Goal: Task Accomplishment & Management: Manage account settings

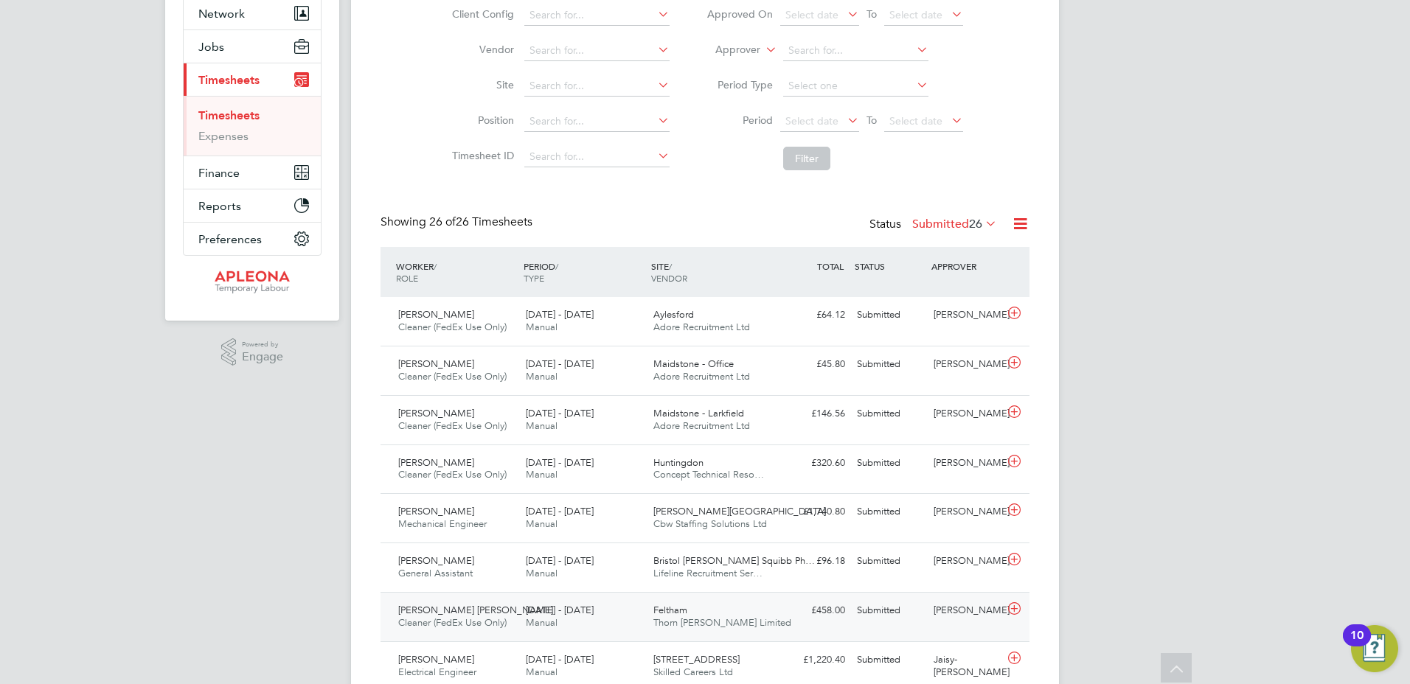
click at [1015, 607] on icon at bounding box center [1014, 609] width 18 height 12
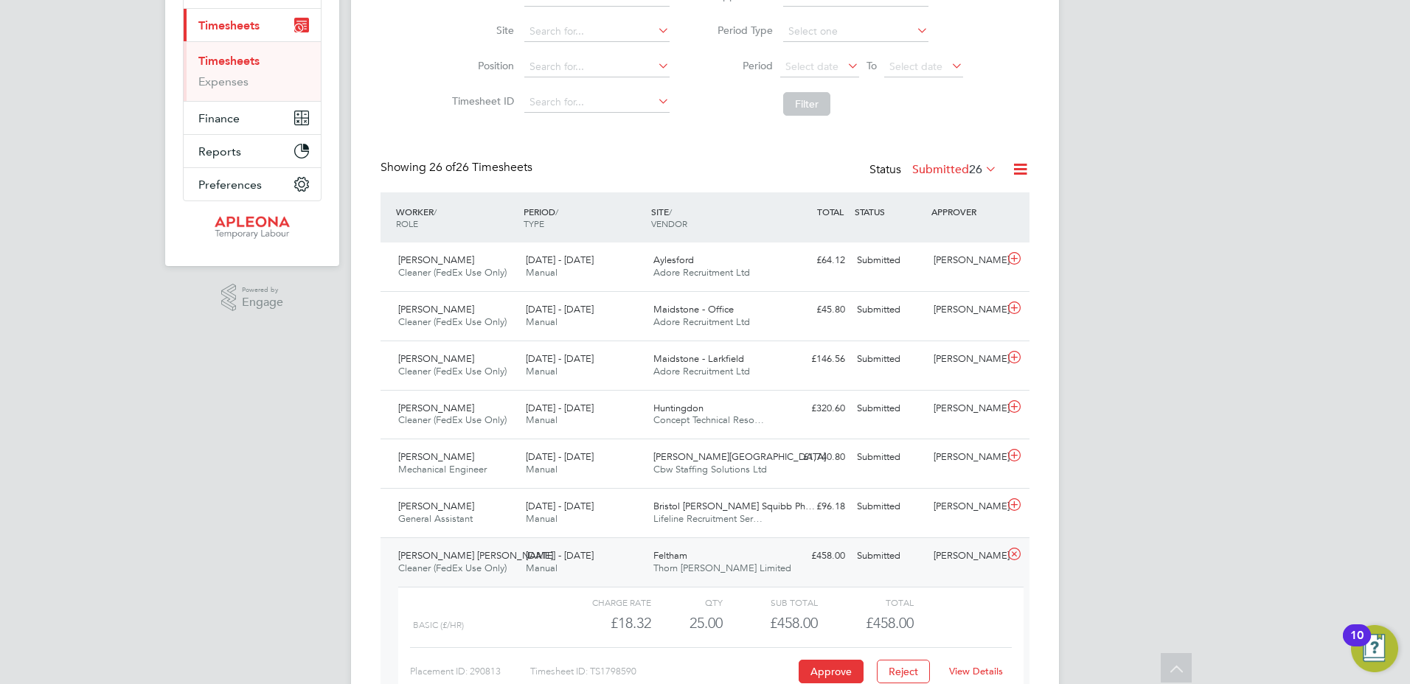
scroll to position [366, 0]
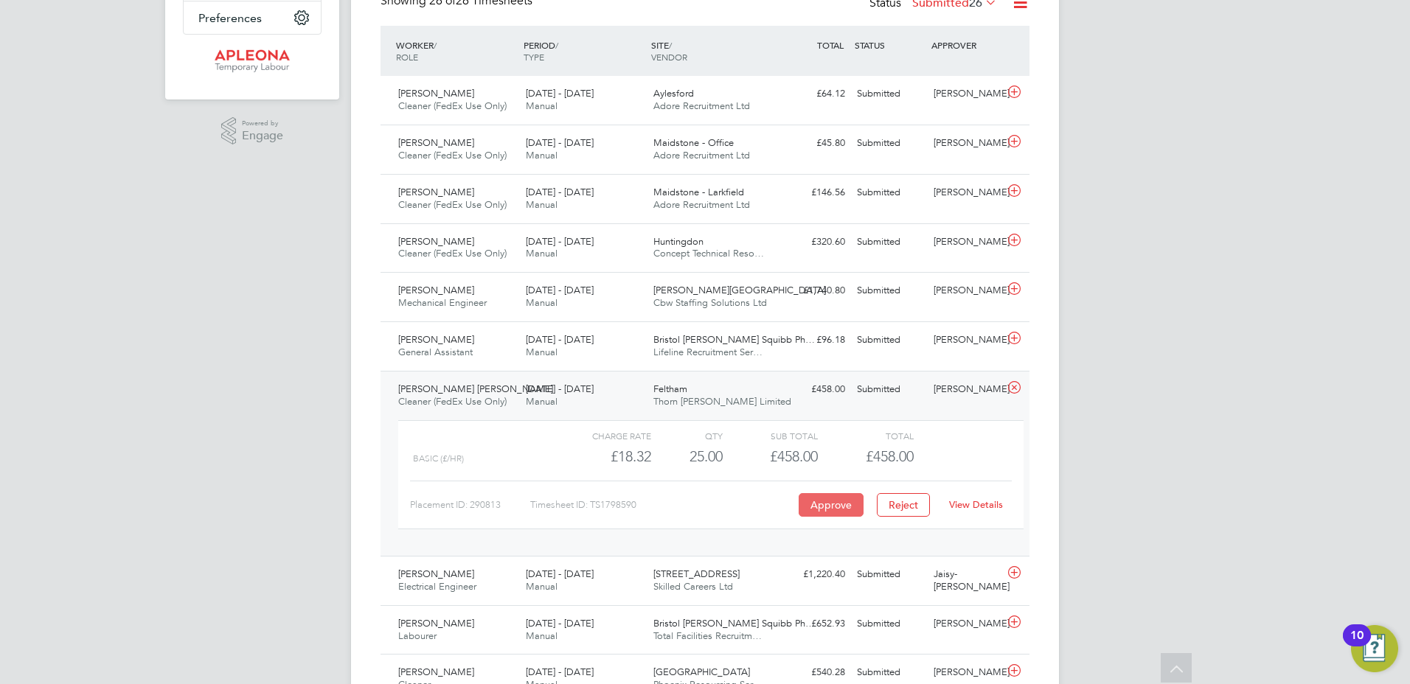
click at [815, 503] on button "Approve" at bounding box center [830, 505] width 65 height 24
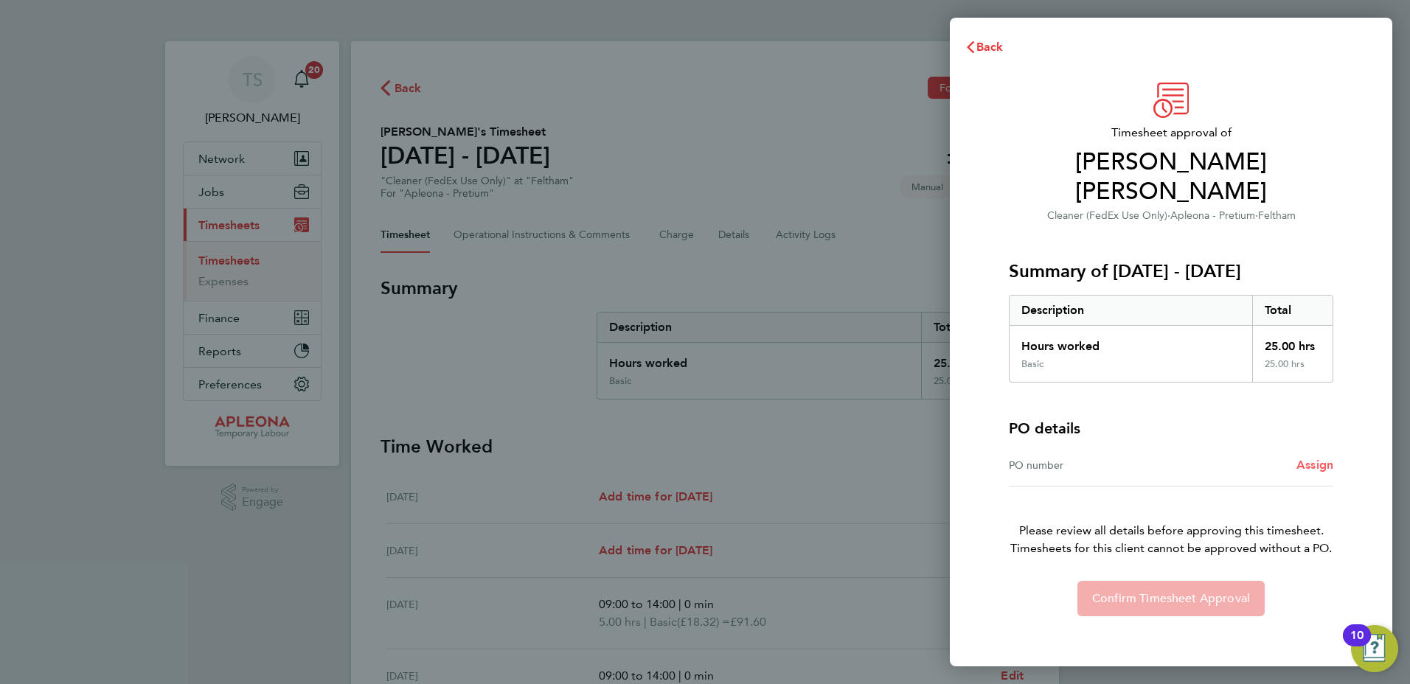
click at [1314, 458] on span "Assign" at bounding box center [1314, 465] width 37 height 14
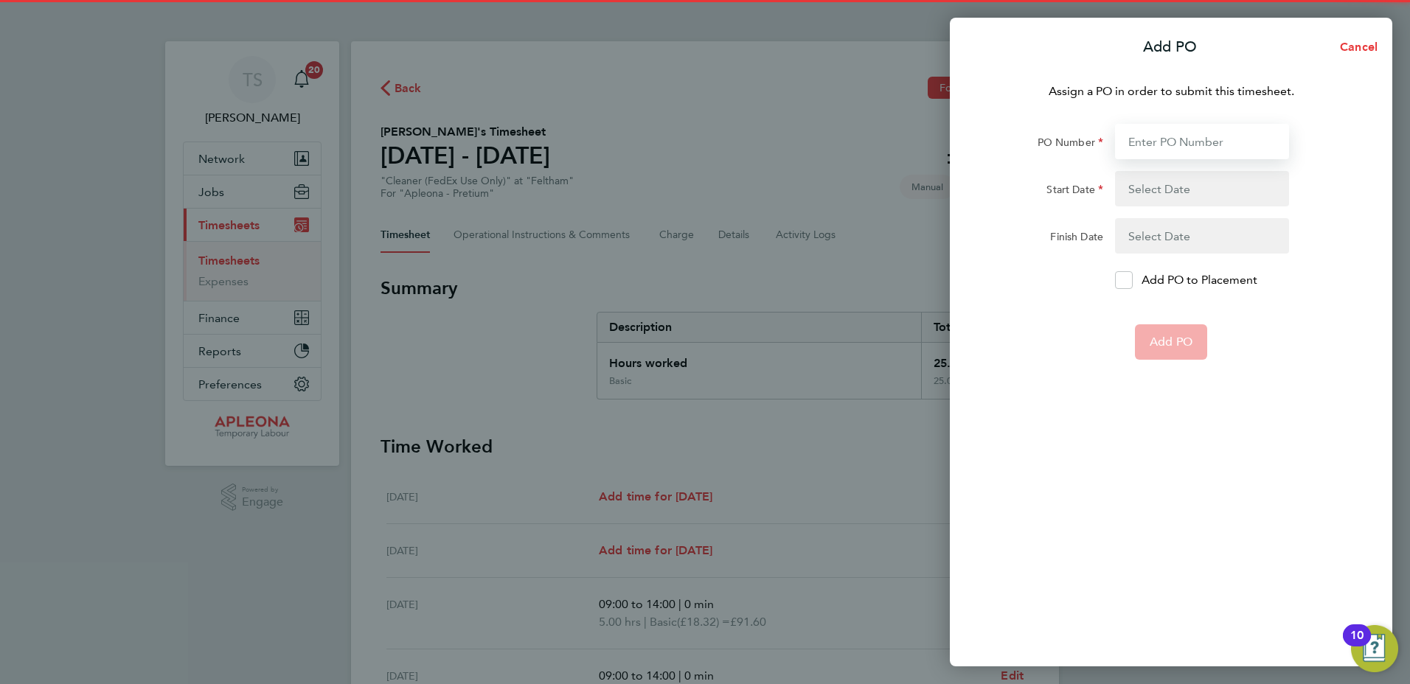
click at [1158, 151] on input "PO Number" at bounding box center [1202, 141] width 174 height 35
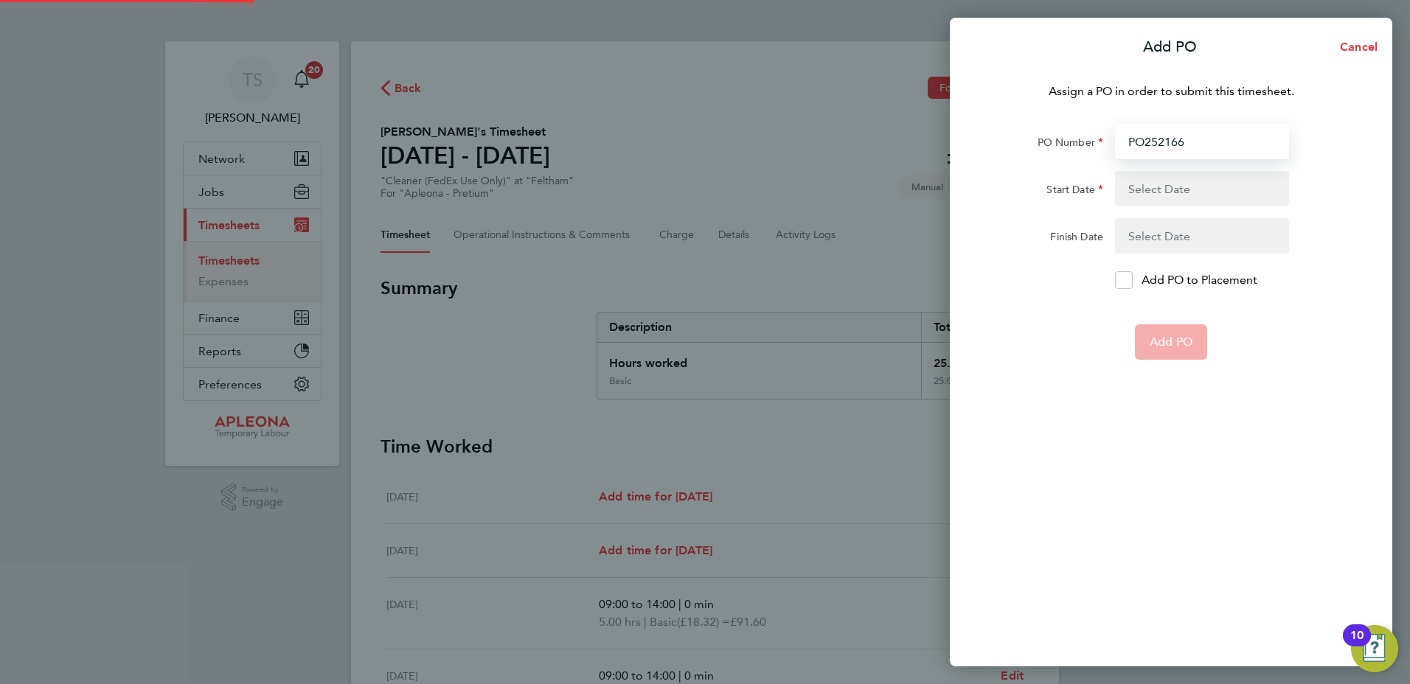
type input "PO2521667"
type input "[DATE]"
type input "PO2521667"
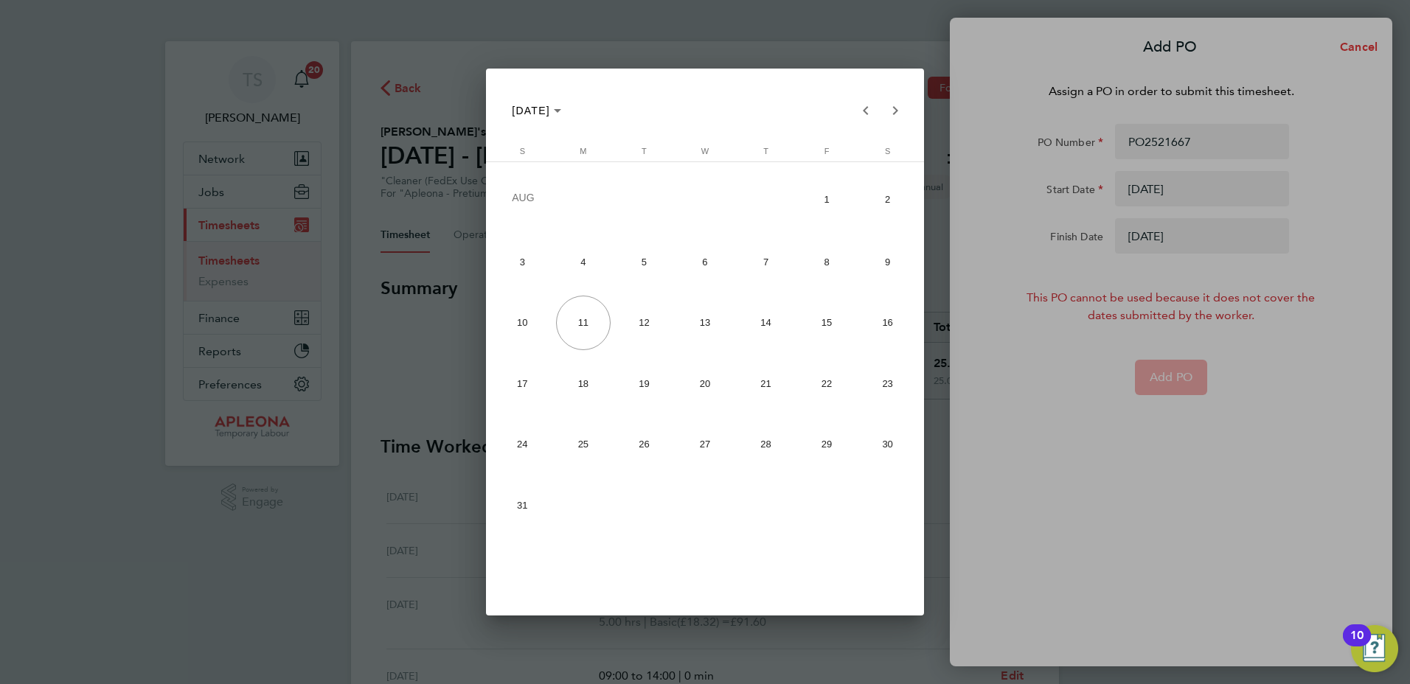
click at [877, 196] on span "2" at bounding box center [887, 199] width 55 height 58
type input "02 Aug 25"
click at [846, 276] on span "8" at bounding box center [826, 261] width 55 height 55
type input "08 Aug 25"
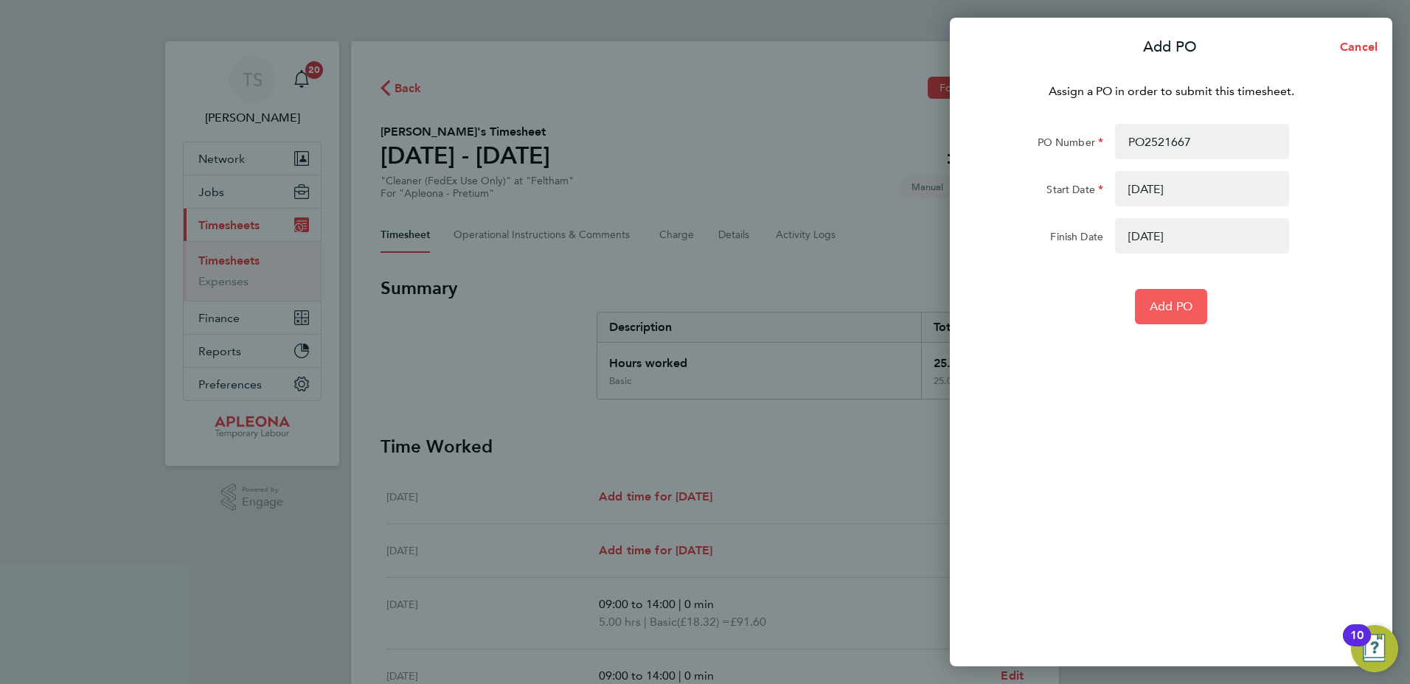
click at [1173, 317] on button "Add PO" at bounding box center [1171, 306] width 72 height 35
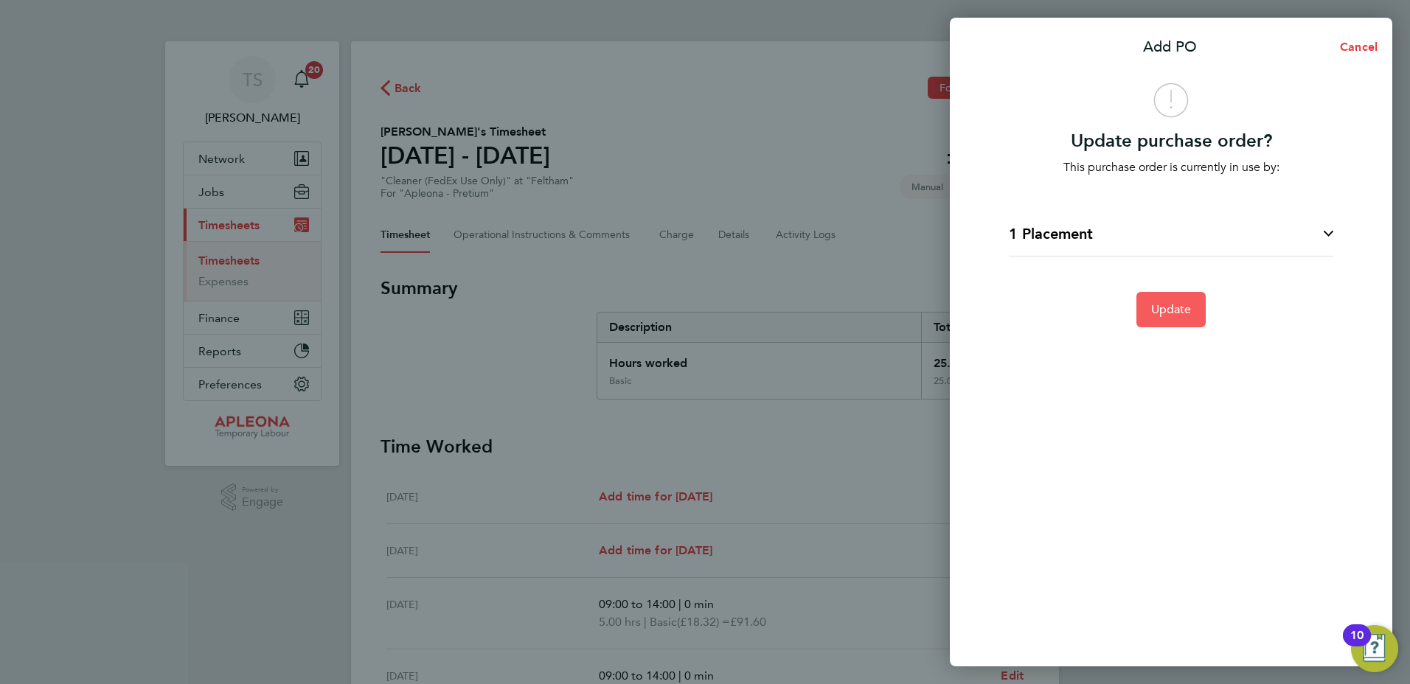
click at [1183, 310] on span "Update" at bounding box center [1171, 309] width 41 height 15
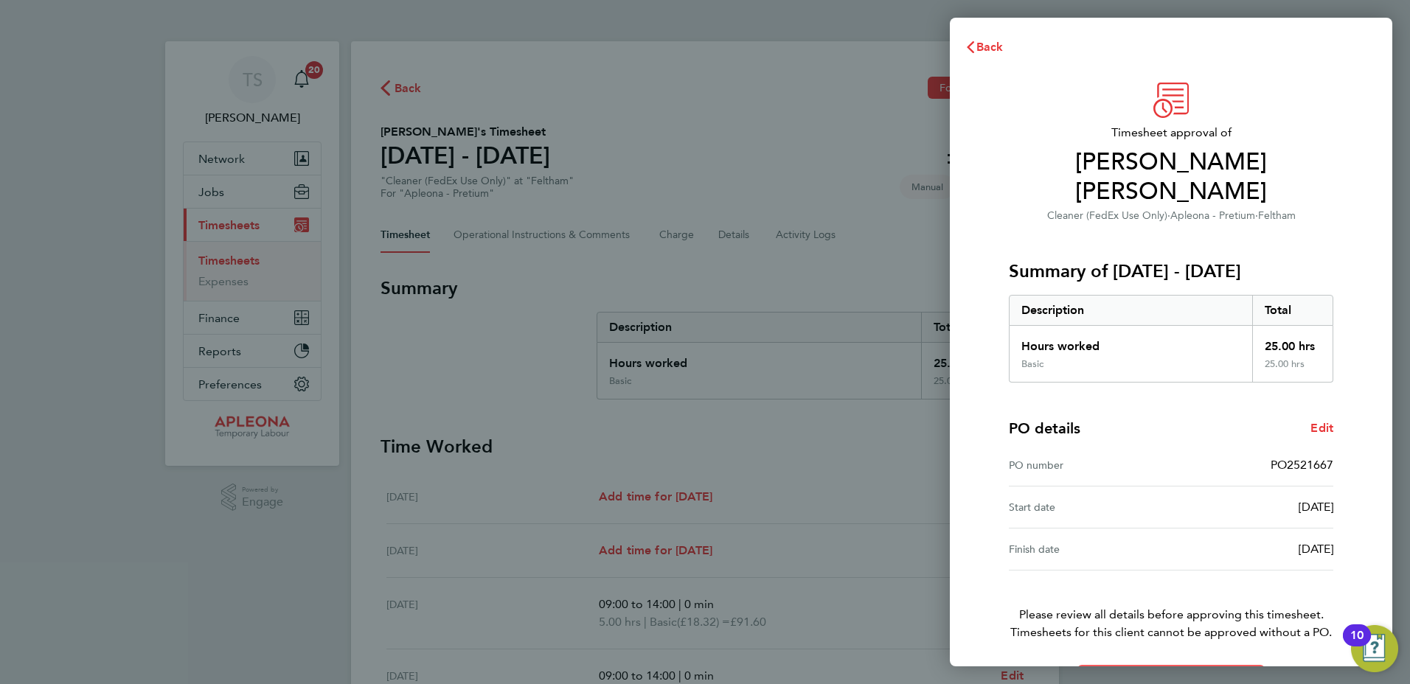
click at [1166, 675] on span "Confirm Timesheet Approval" at bounding box center [1171, 682] width 158 height 15
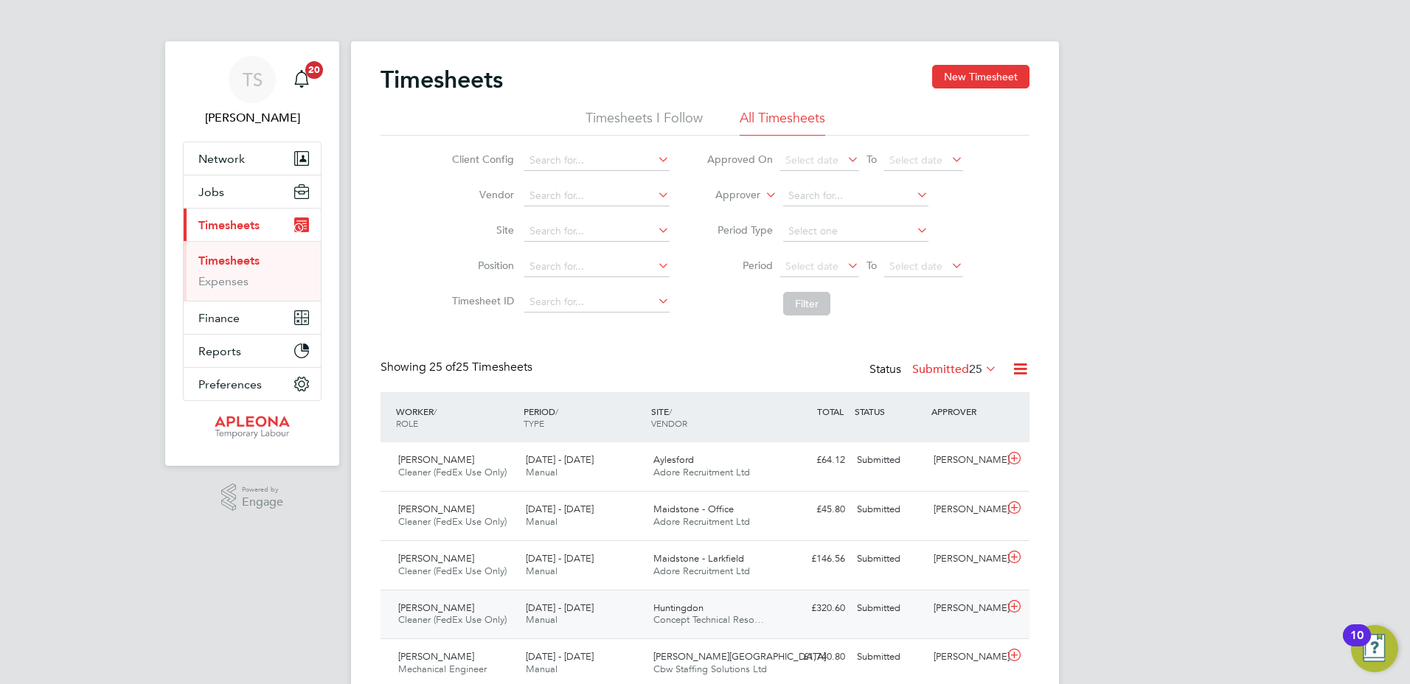
click at [1012, 608] on icon at bounding box center [1014, 607] width 18 height 12
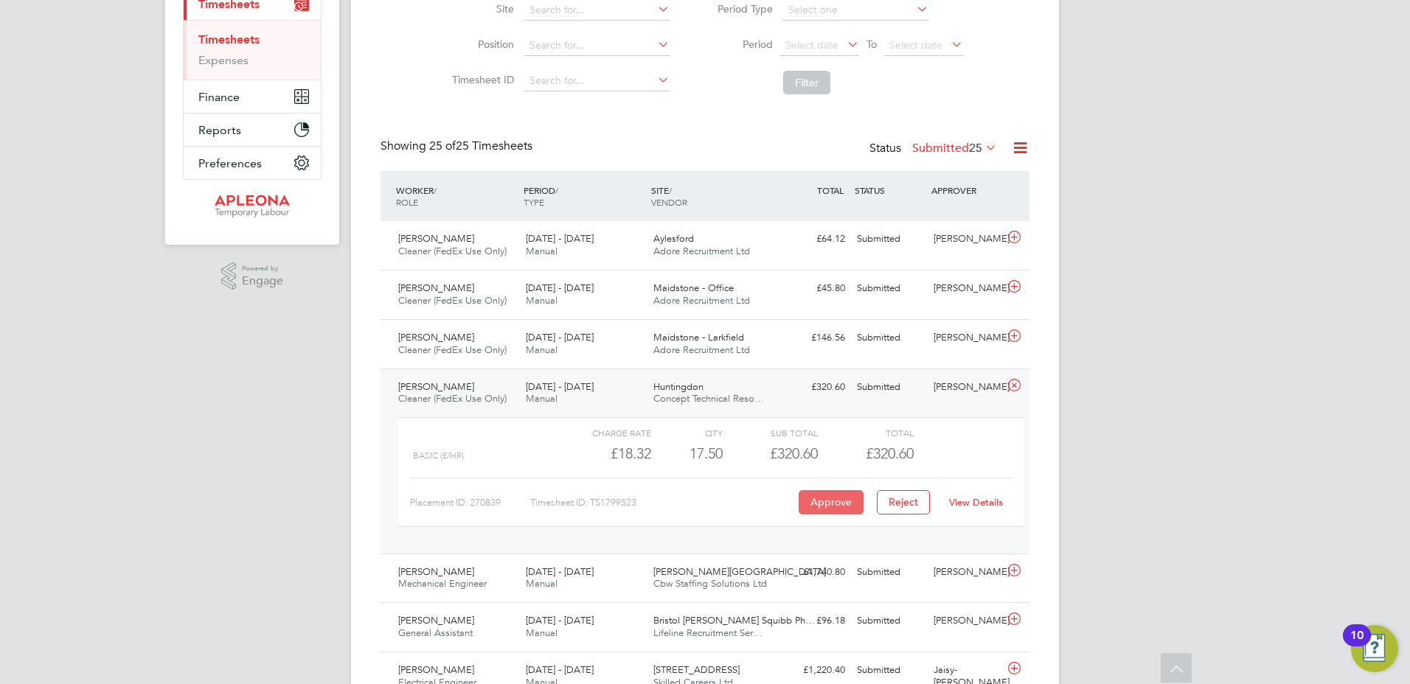
click at [810, 504] on button "Approve" at bounding box center [830, 502] width 65 height 24
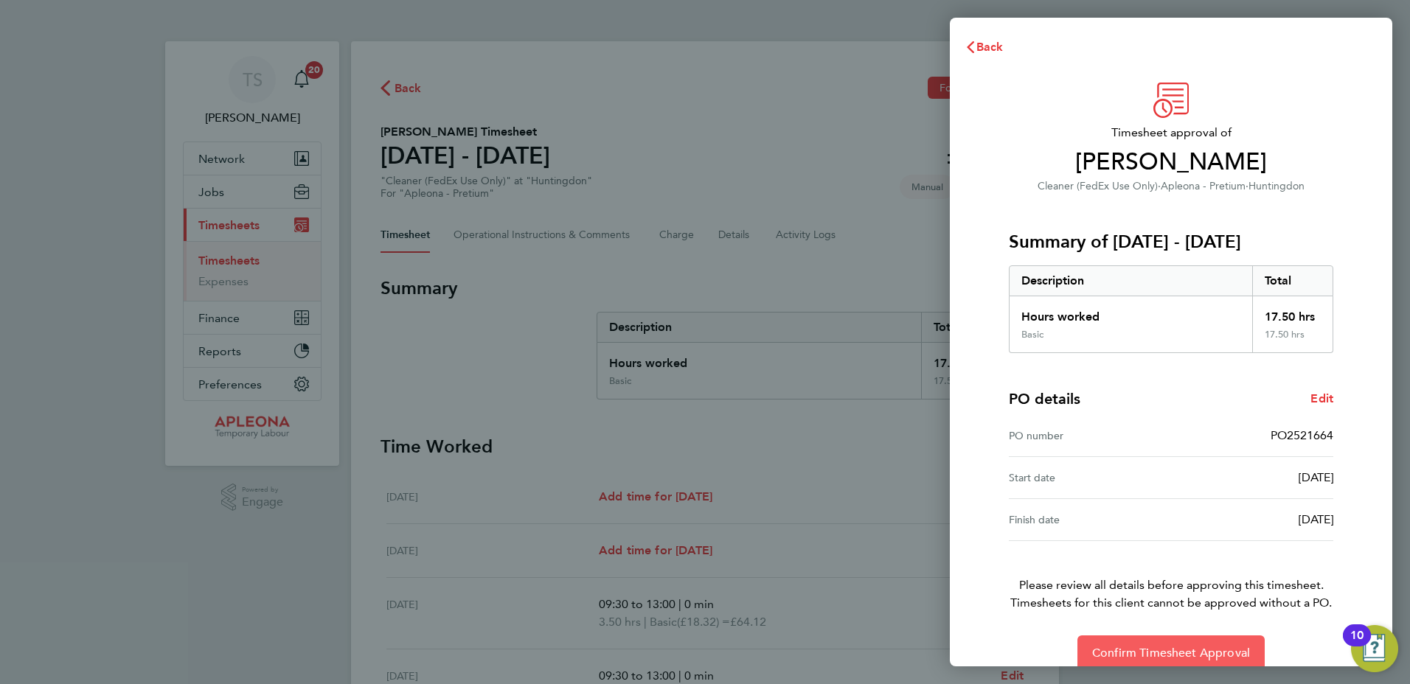
click at [1155, 649] on span "Confirm Timesheet Approval" at bounding box center [1171, 653] width 158 height 15
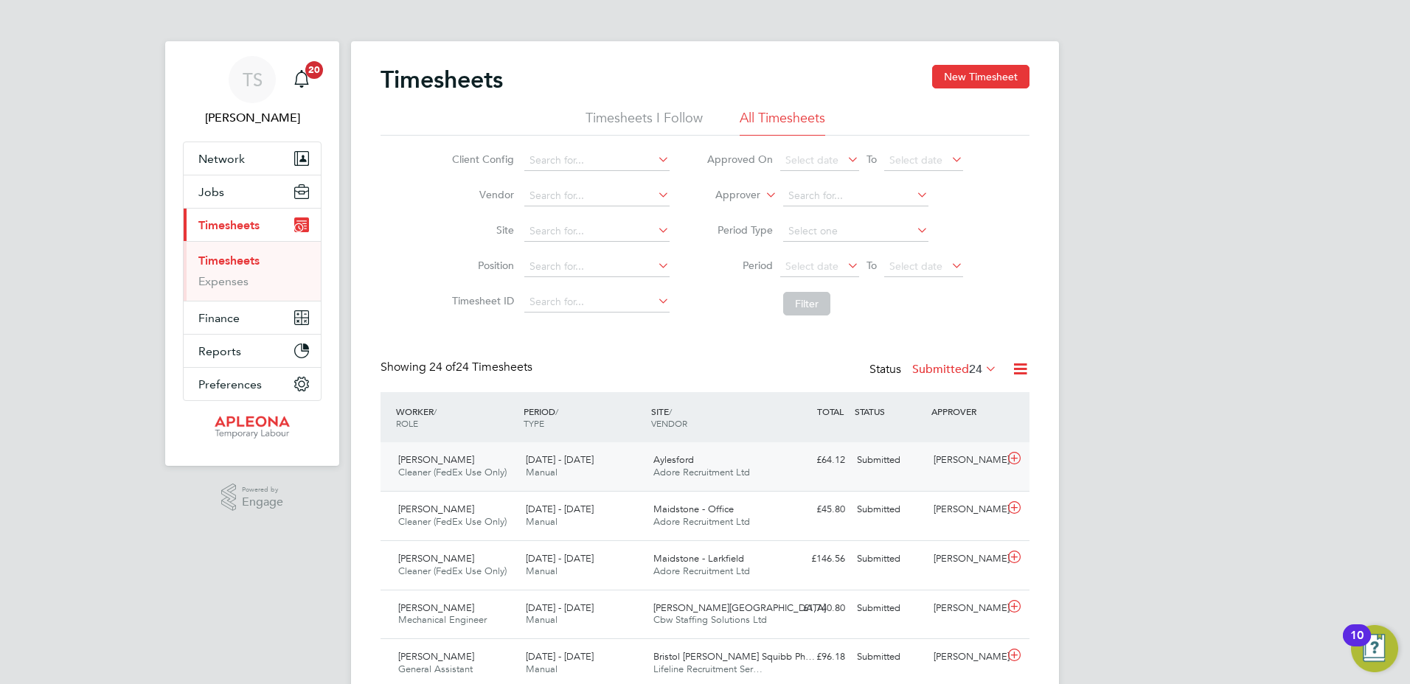
click at [1012, 459] on icon at bounding box center [1014, 459] width 18 height 12
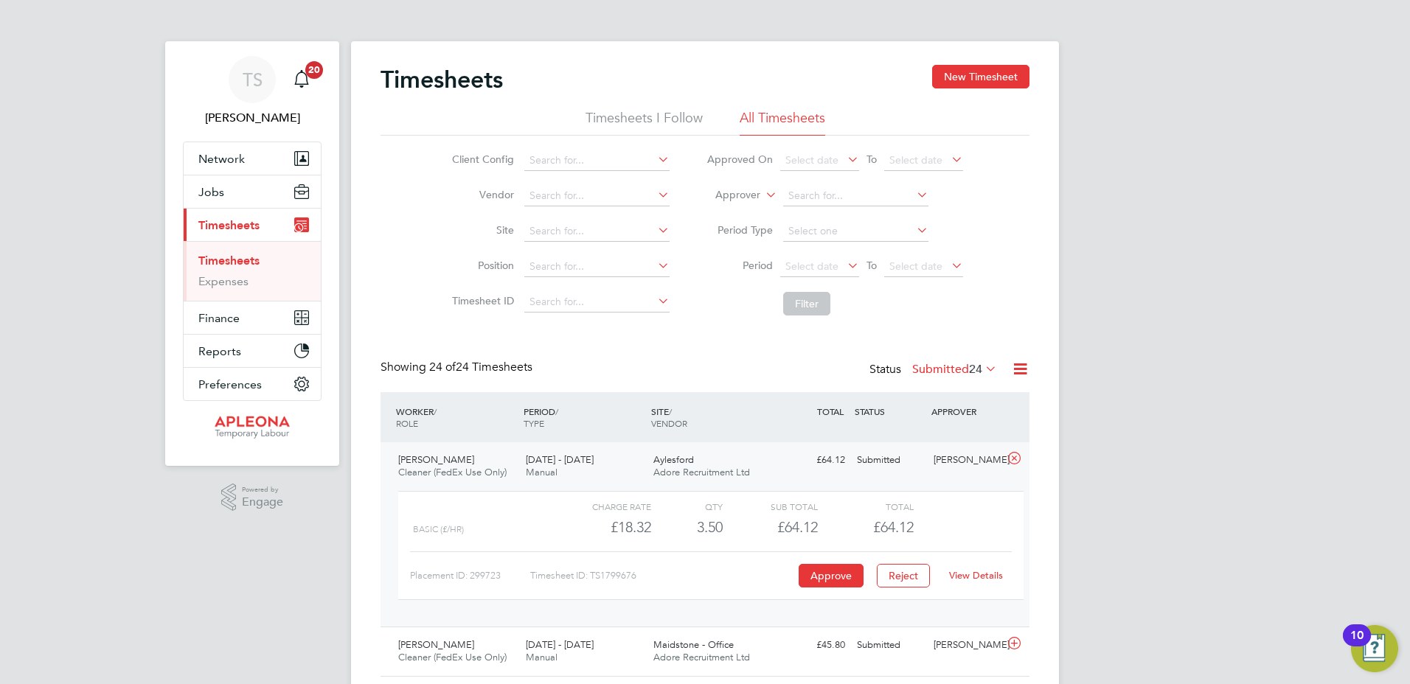
click at [1012, 459] on icon at bounding box center [1014, 459] width 18 height 12
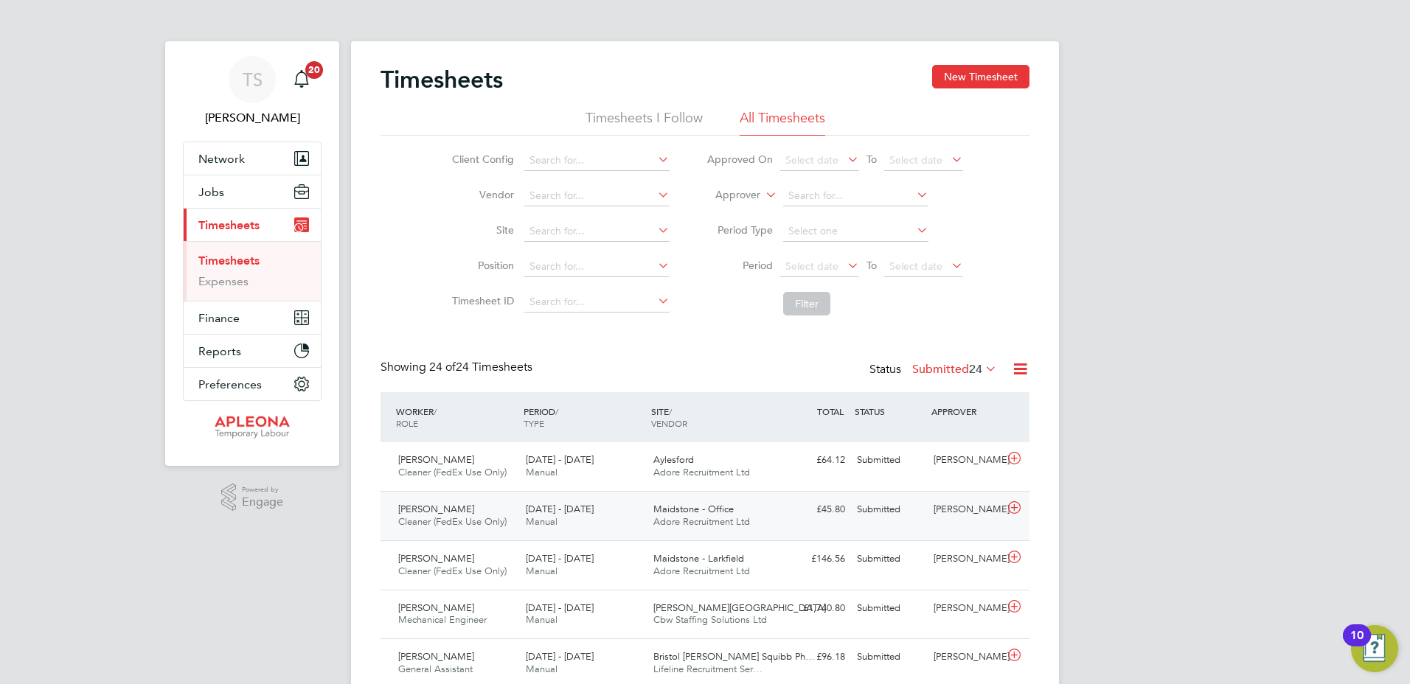
click at [1009, 509] on icon at bounding box center [1014, 508] width 18 height 12
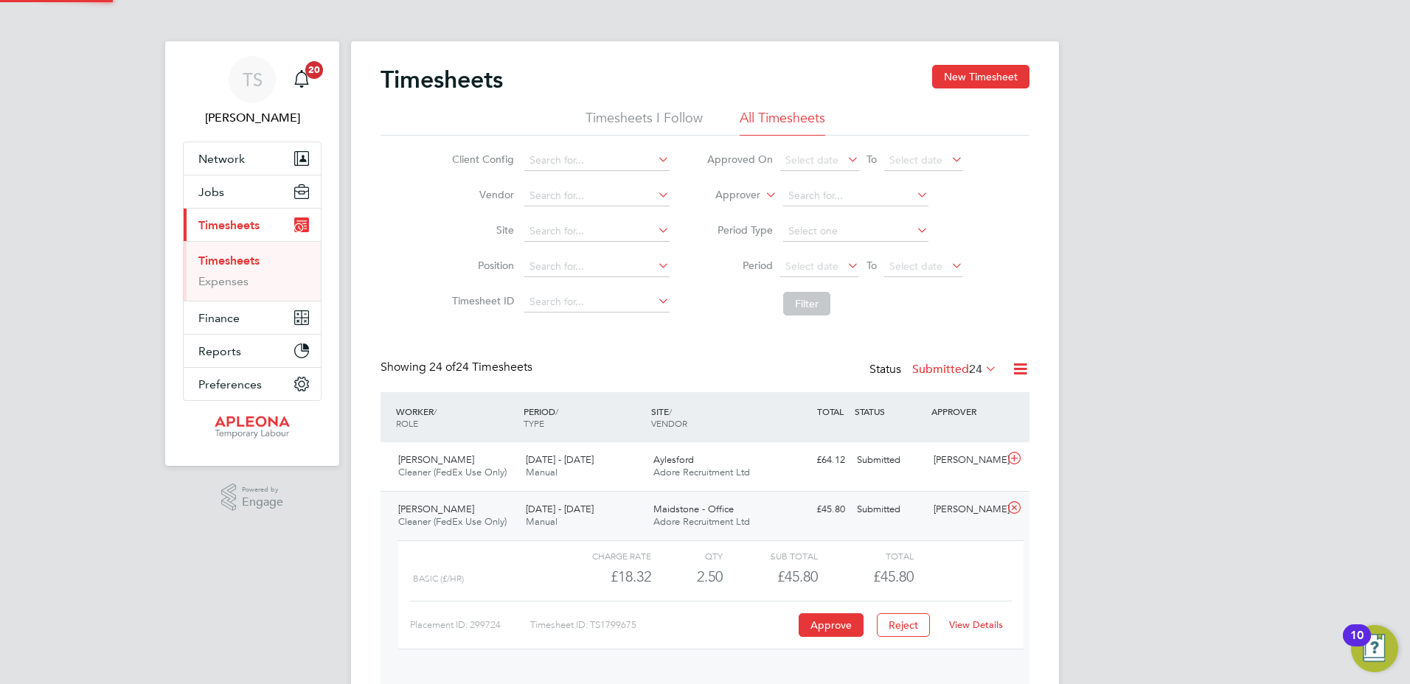
scroll to position [25, 144]
click at [1013, 504] on icon at bounding box center [1014, 508] width 18 height 12
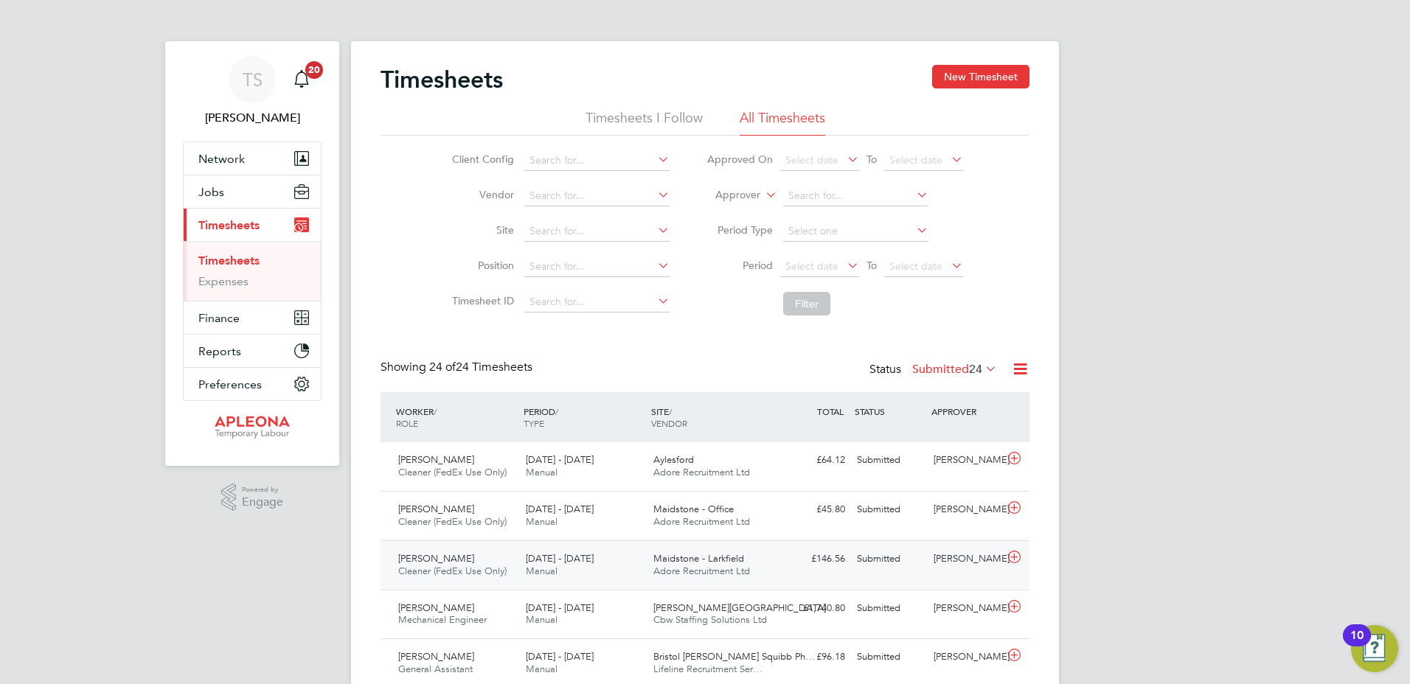
click at [1012, 556] on icon at bounding box center [1014, 557] width 18 height 12
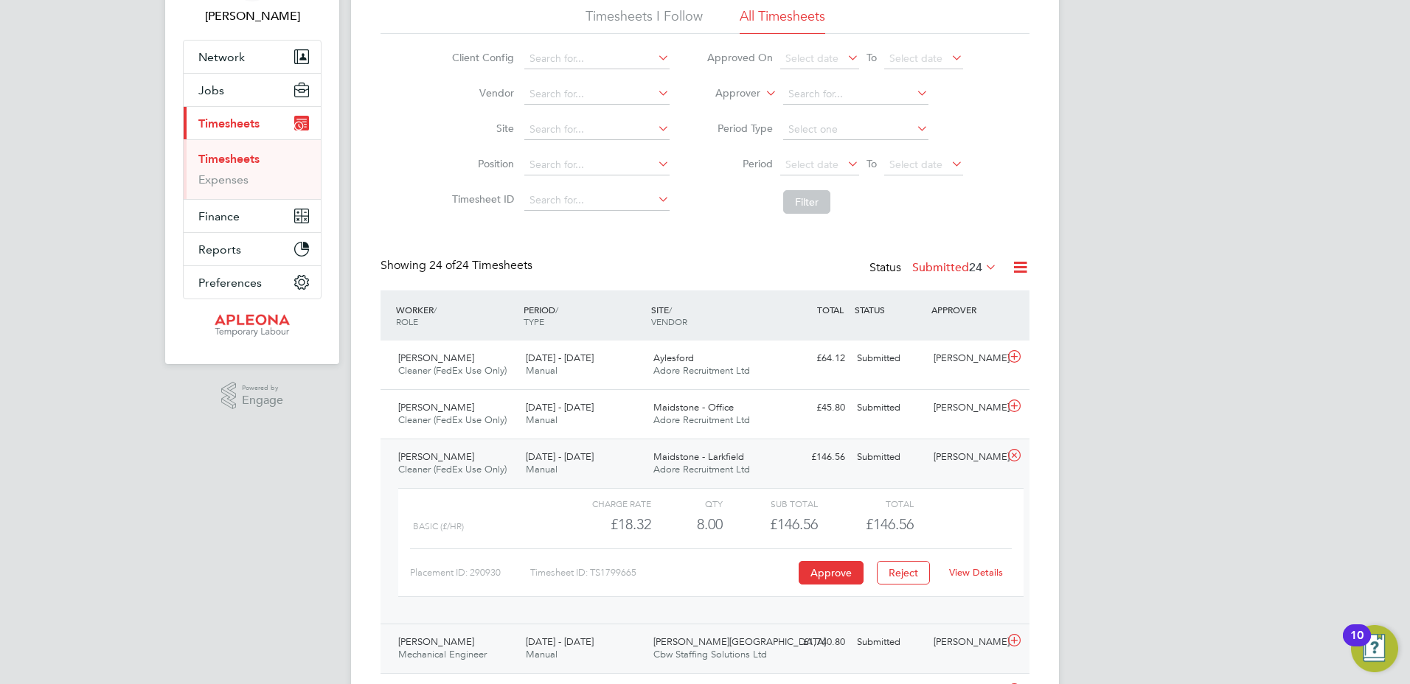
scroll to position [221, 0]
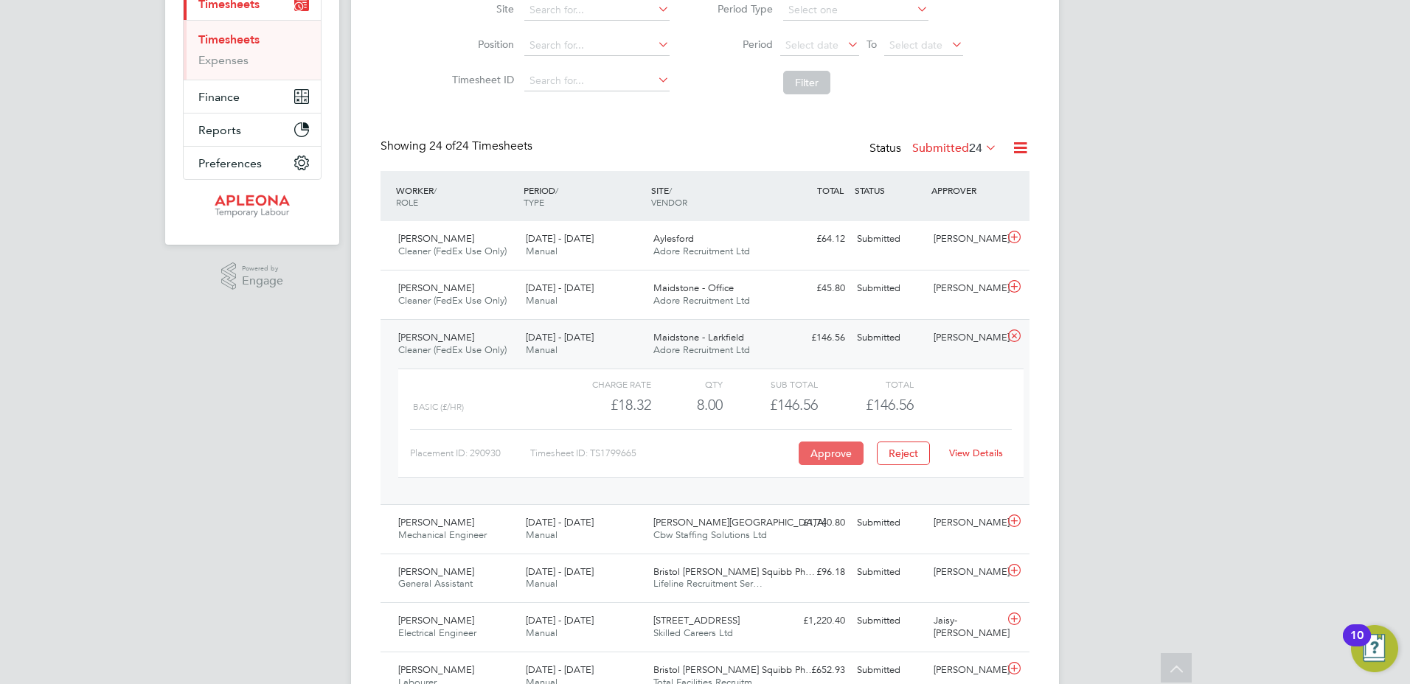
click at [835, 452] on button "Approve" at bounding box center [830, 454] width 65 height 24
click at [1013, 338] on icon at bounding box center [1014, 336] width 18 height 12
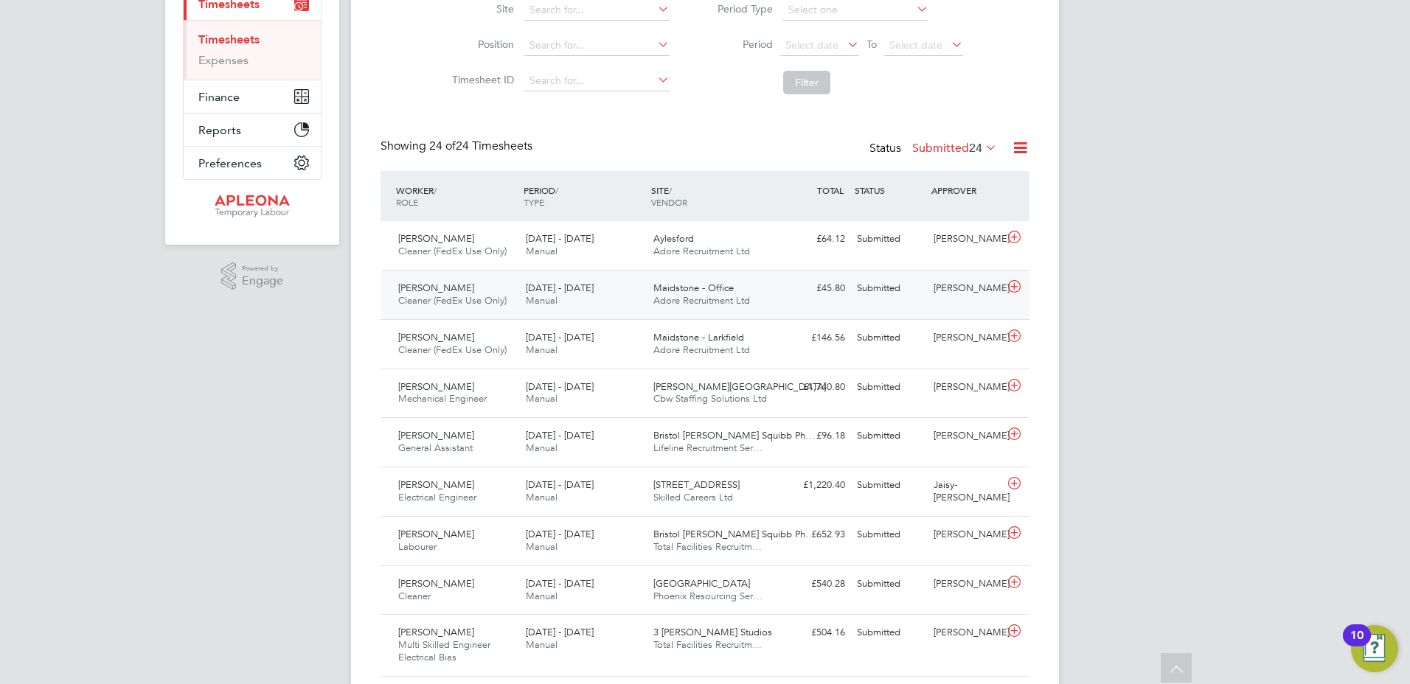
click at [1014, 288] on icon at bounding box center [1014, 287] width 18 height 12
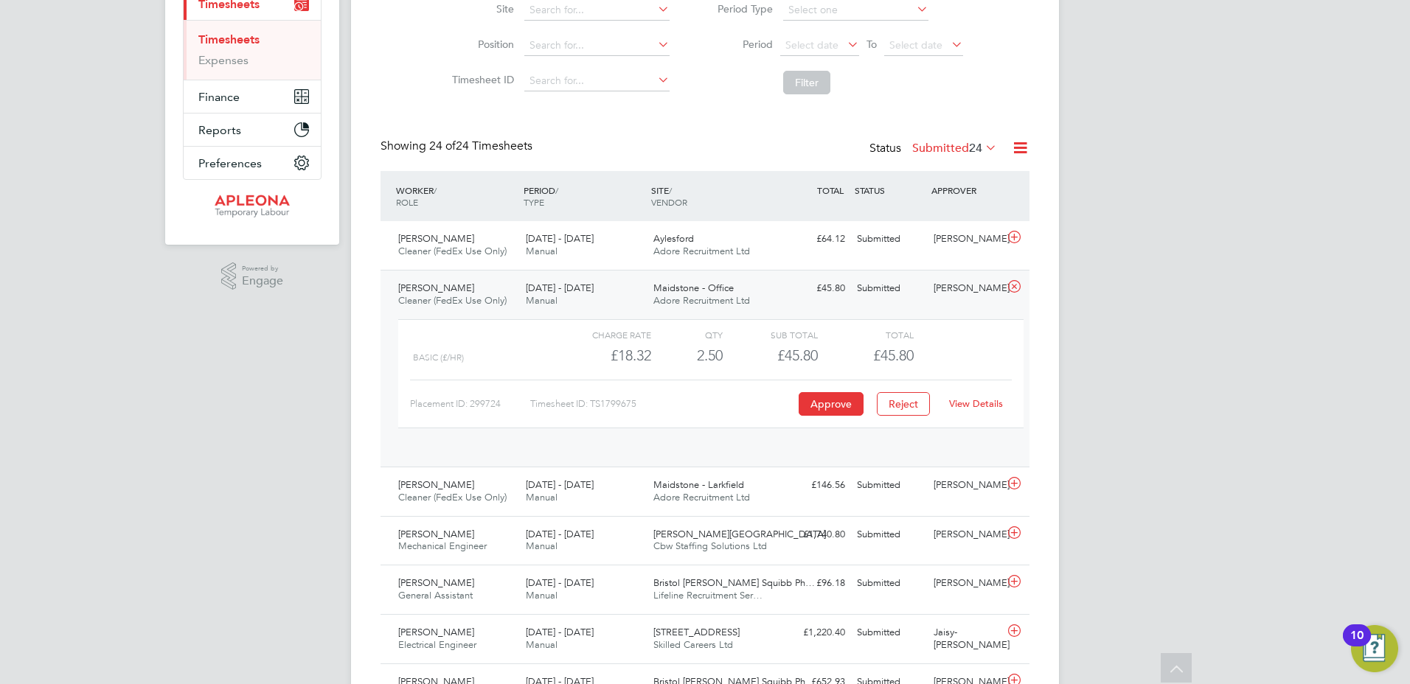
scroll to position [25, 144]
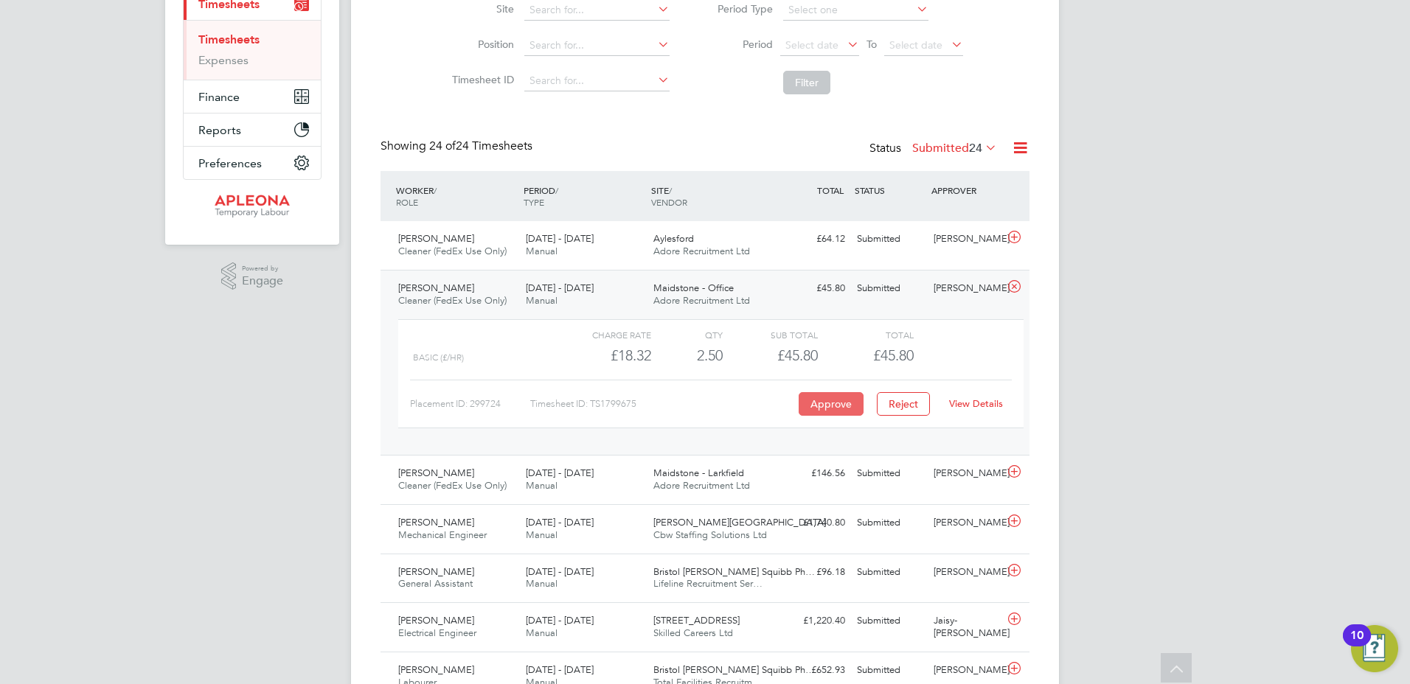
click at [833, 411] on button "Approve" at bounding box center [830, 404] width 65 height 24
click at [1014, 234] on icon at bounding box center [1014, 238] width 18 height 12
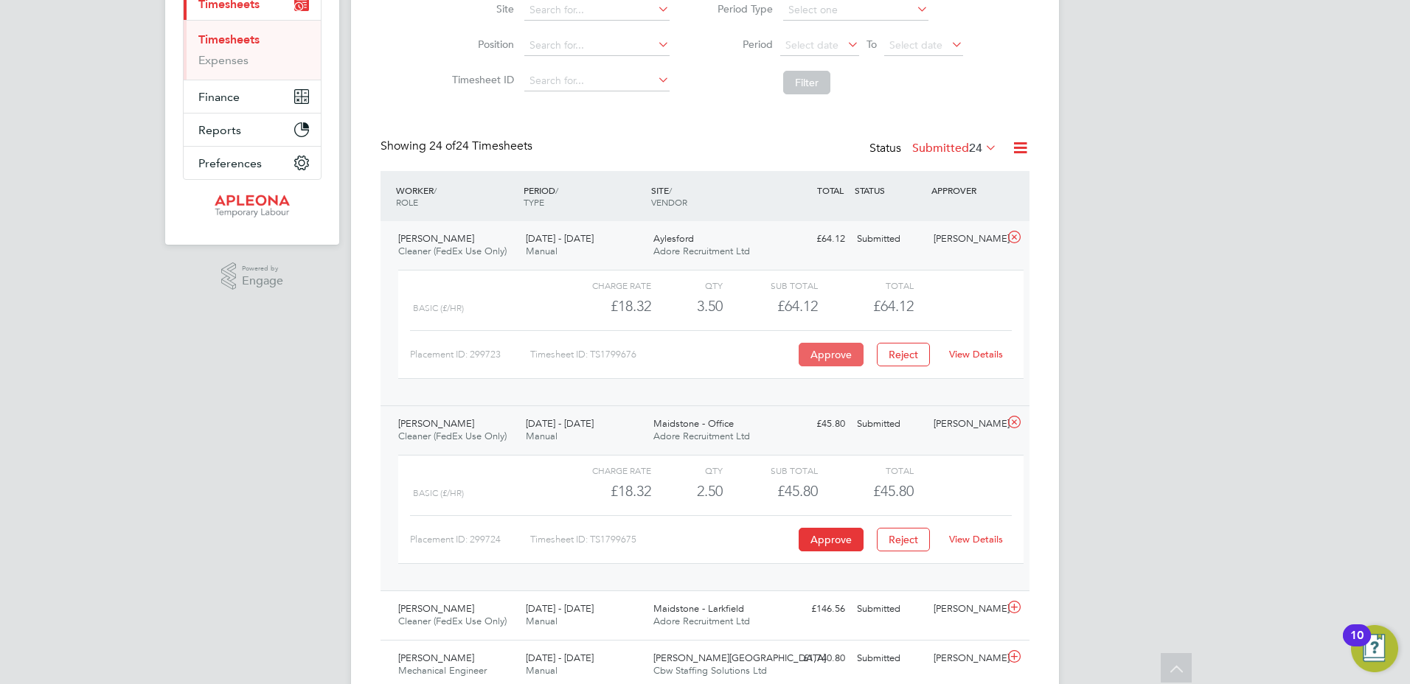
click at [838, 343] on div "Placement ID: 299723 Timesheet ID: TS1799676 Approve Reject View Details" at bounding box center [711, 348] width 602 height 36
drag, startPoint x: 838, startPoint y: 343, endPoint x: 835, endPoint y: 351, distance: 8.6
click at [835, 351] on button "Approve" at bounding box center [830, 355] width 65 height 24
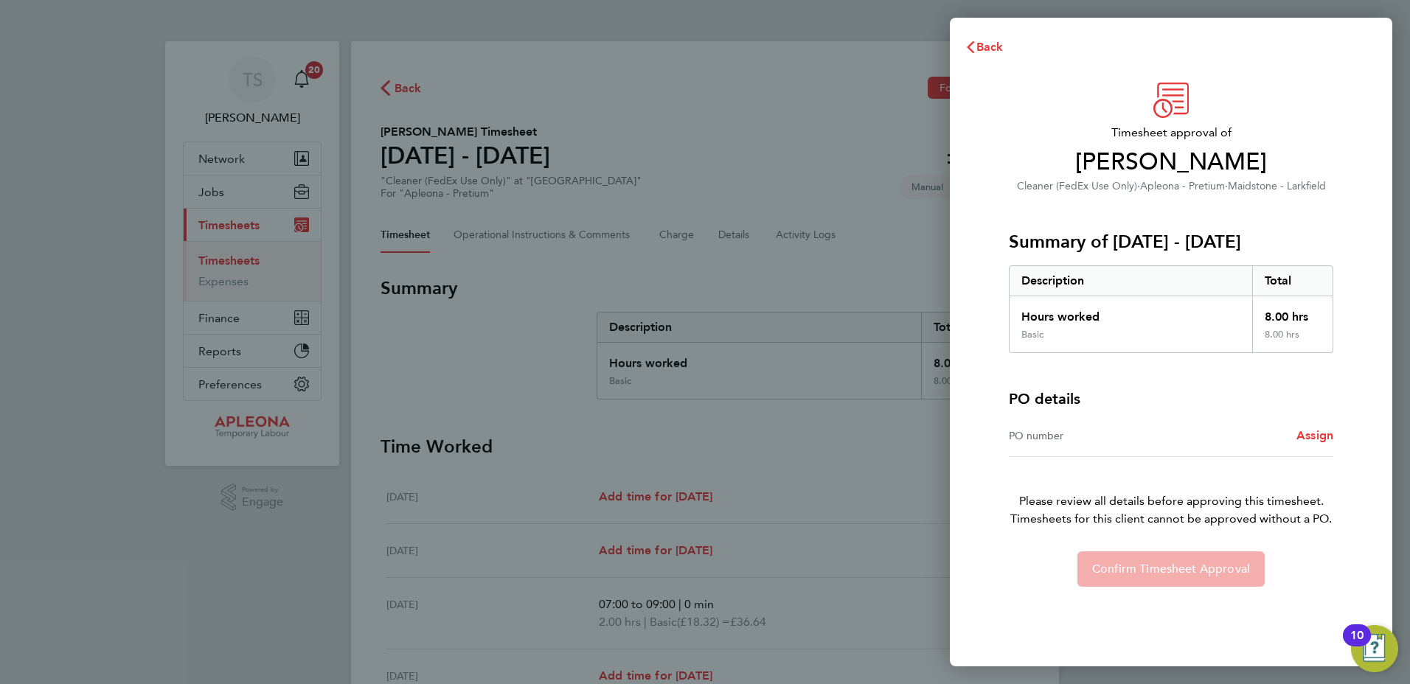
click at [1313, 422] on div "PO number Assign" at bounding box center [1171, 436] width 324 height 42
click at [1297, 434] on span "Assign" at bounding box center [1314, 435] width 37 height 14
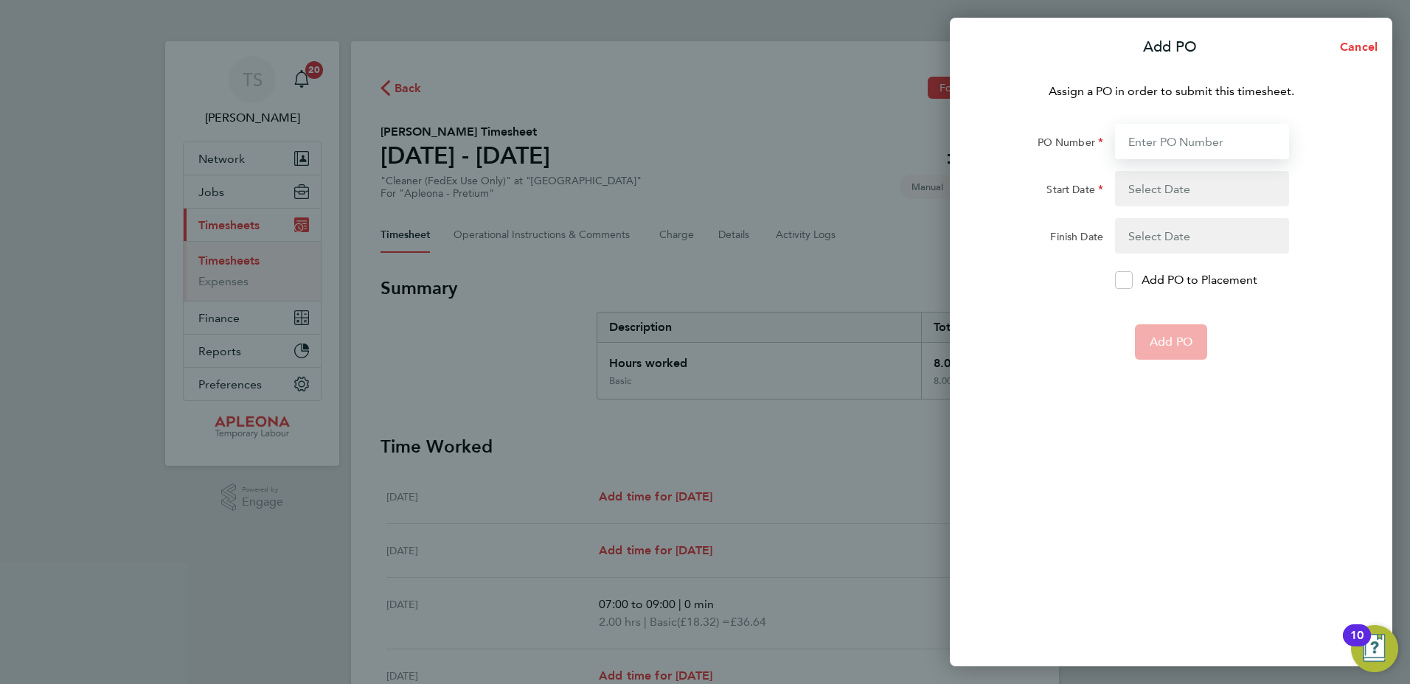
click at [1146, 139] on input "PO Number" at bounding box center [1202, 141] width 174 height 35
type input "PO2522447"
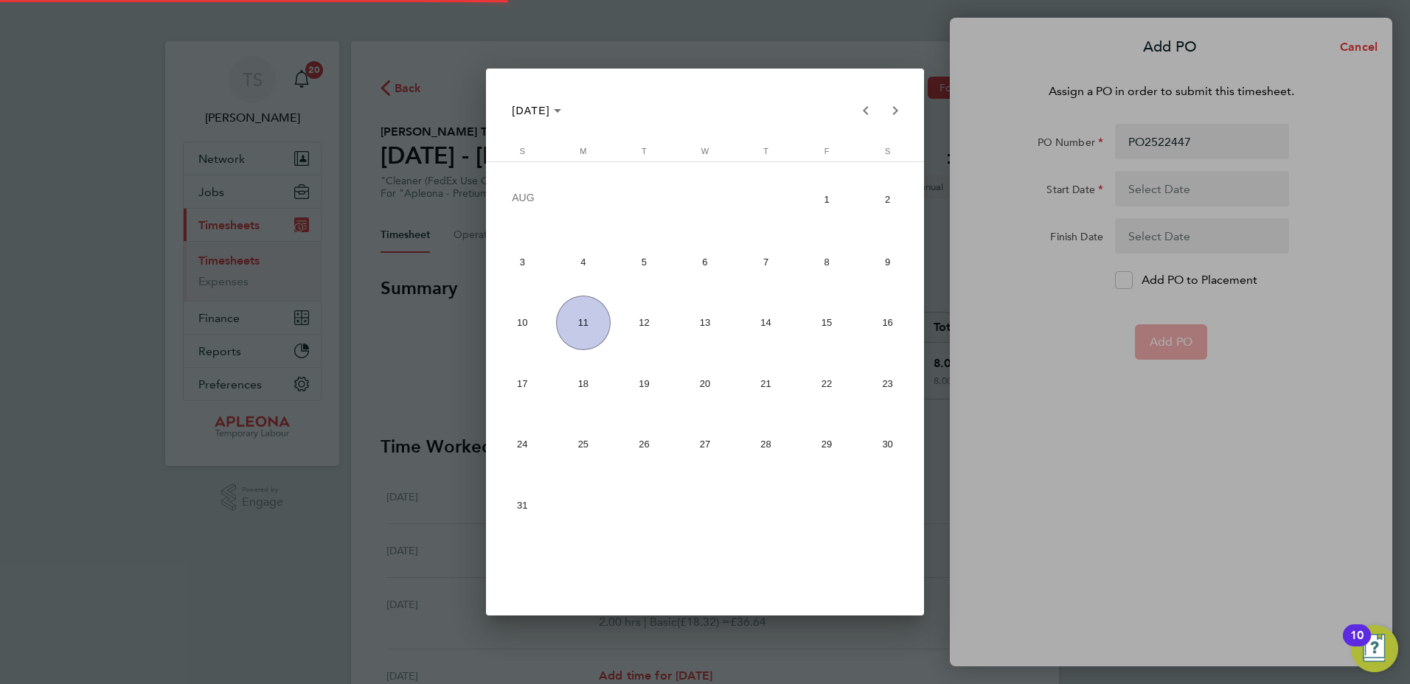
click at [901, 206] on span "2" at bounding box center [887, 199] width 55 height 58
type input "02 Aug 25"
click at [837, 265] on span "8" at bounding box center [826, 261] width 55 height 55
type input "08 Aug 25"
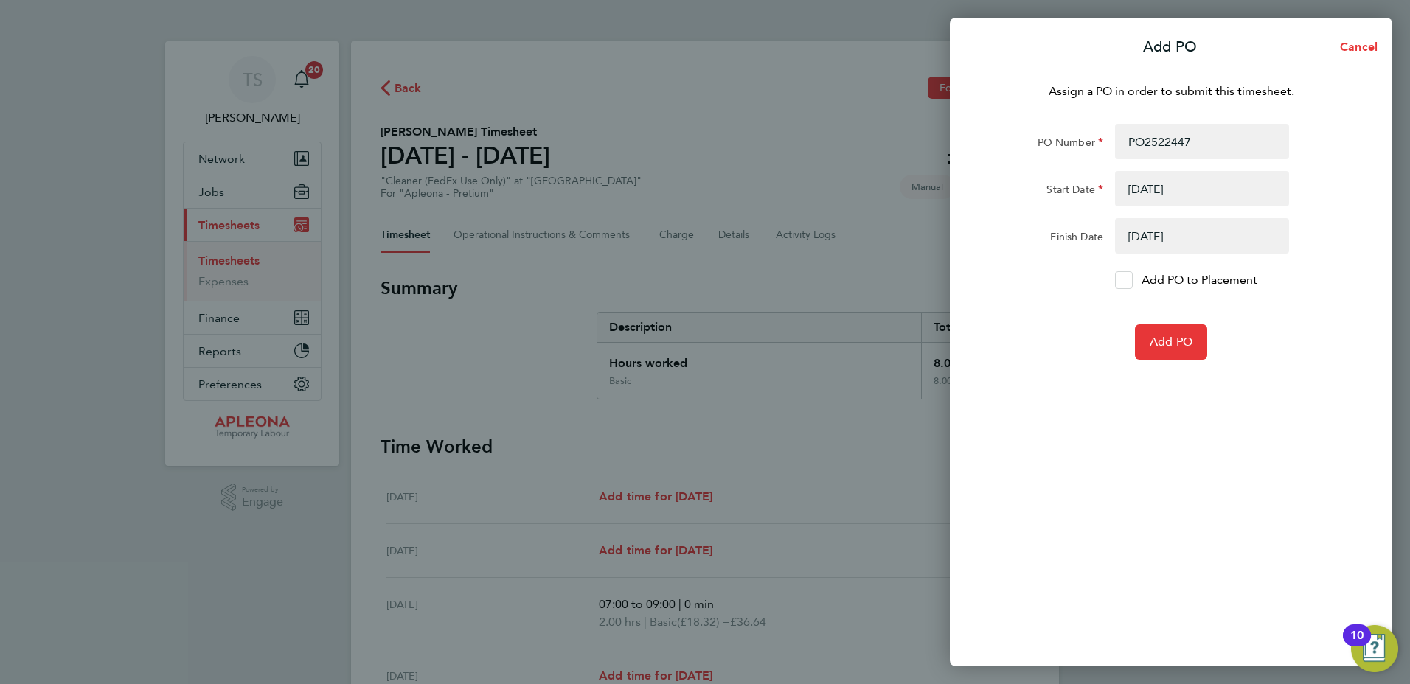
click at [1125, 281] on icon at bounding box center [1123, 281] width 11 height 10
click at [1129, 280] on input "Add PO to Placement" at bounding box center [1129, 280] width 0 height 0
click at [1168, 346] on span "Add PO" at bounding box center [1170, 342] width 43 height 15
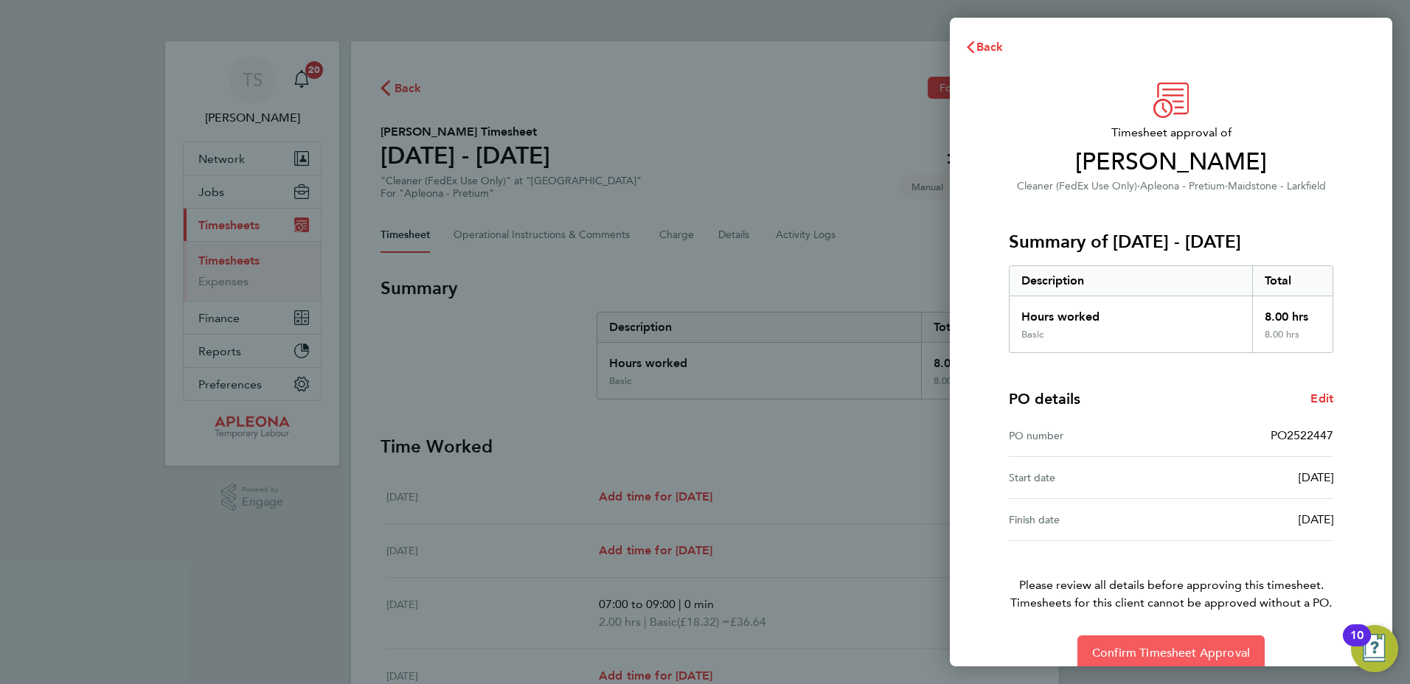
click at [1163, 652] on span "Confirm Timesheet Approval" at bounding box center [1171, 653] width 158 height 15
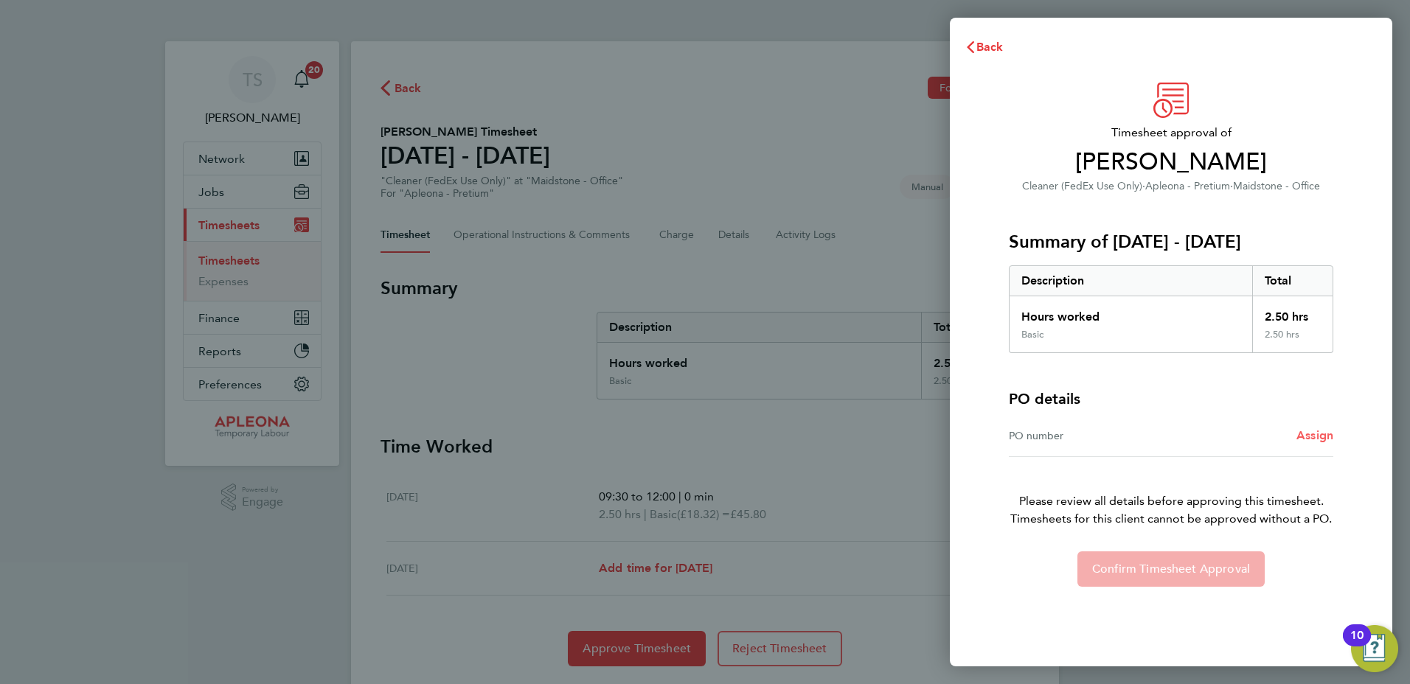
click at [1315, 432] on span "Assign" at bounding box center [1314, 435] width 37 height 14
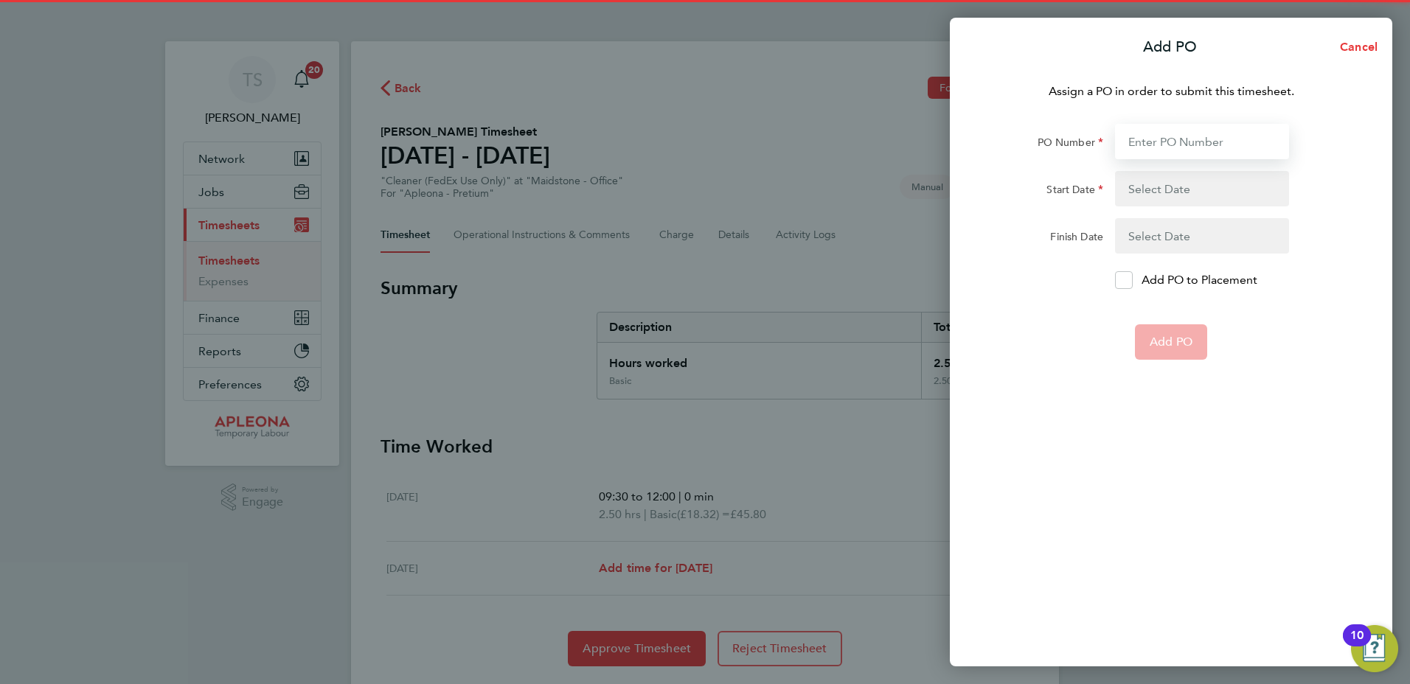
click at [1143, 154] on input "PO Number" at bounding box center [1202, 141] width 174 height 35
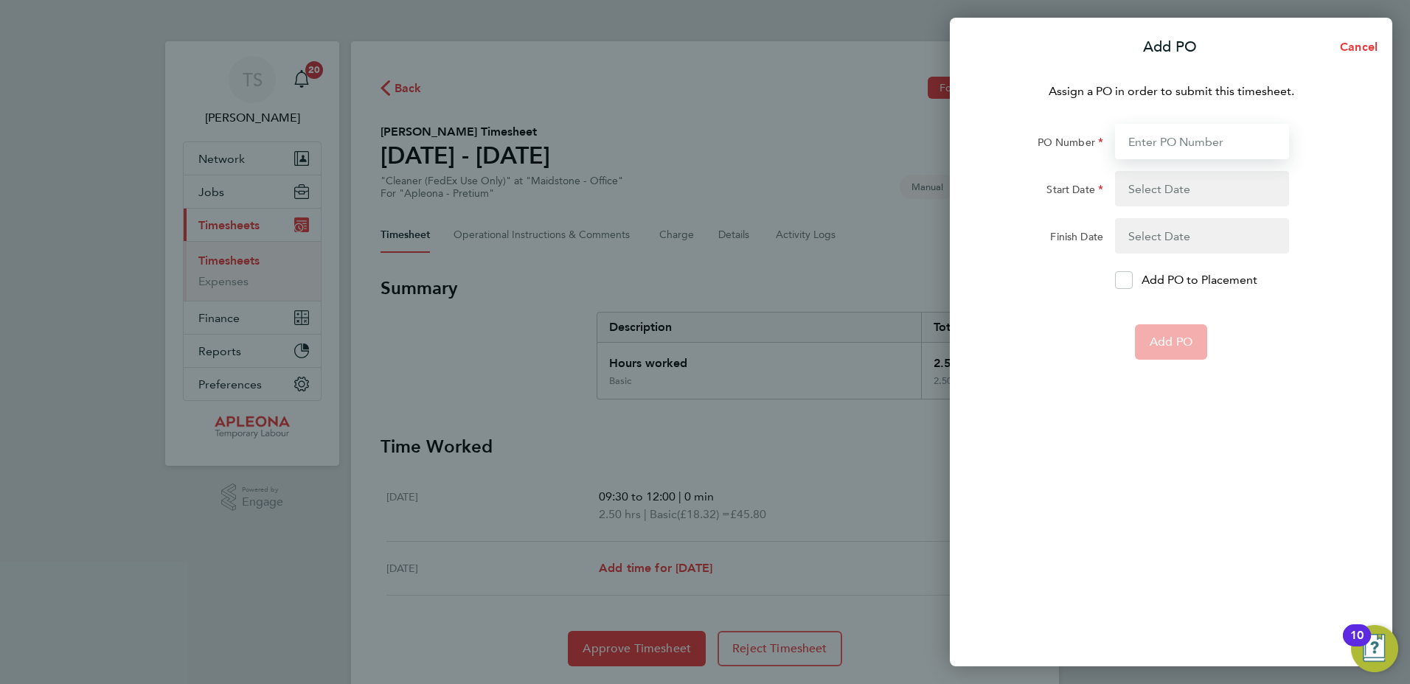
type input "PO2522447"
type input "[DATE]"
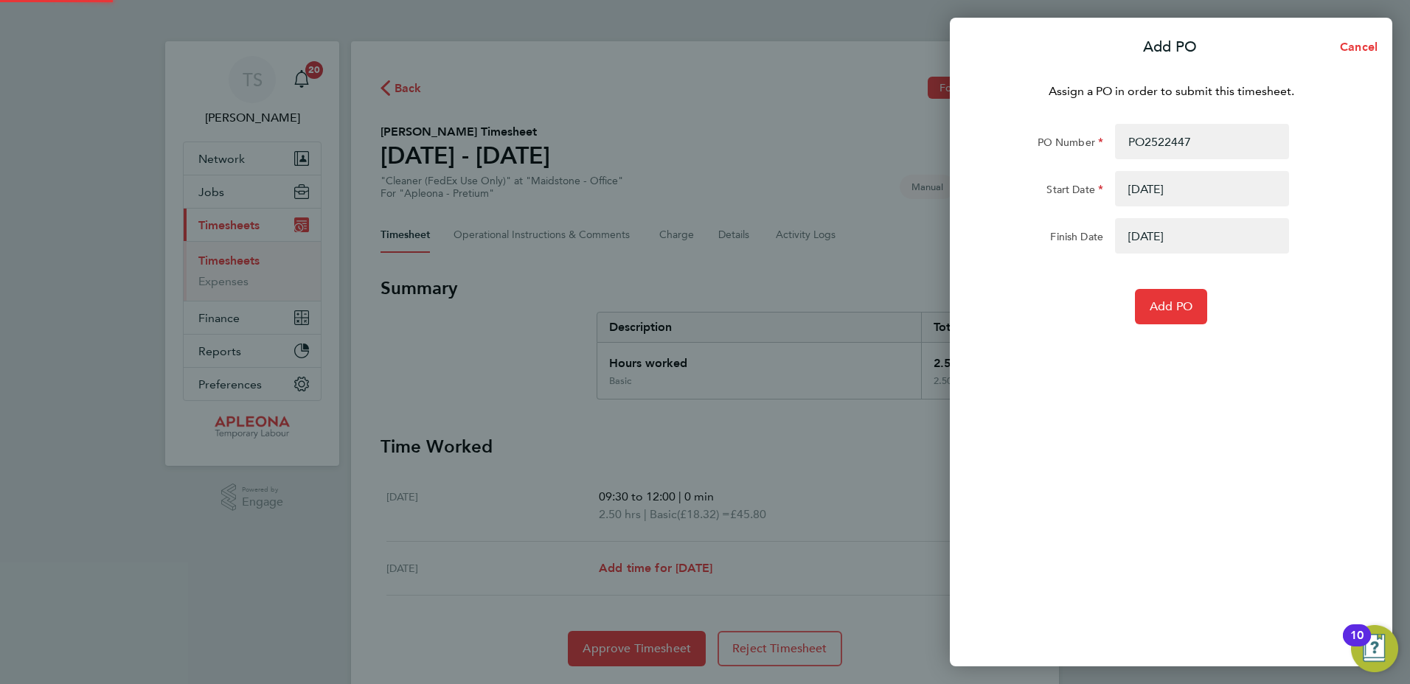
click at [1126, 291] on div "Add PO" at bounding box center [1171, 306] width 372 height 35
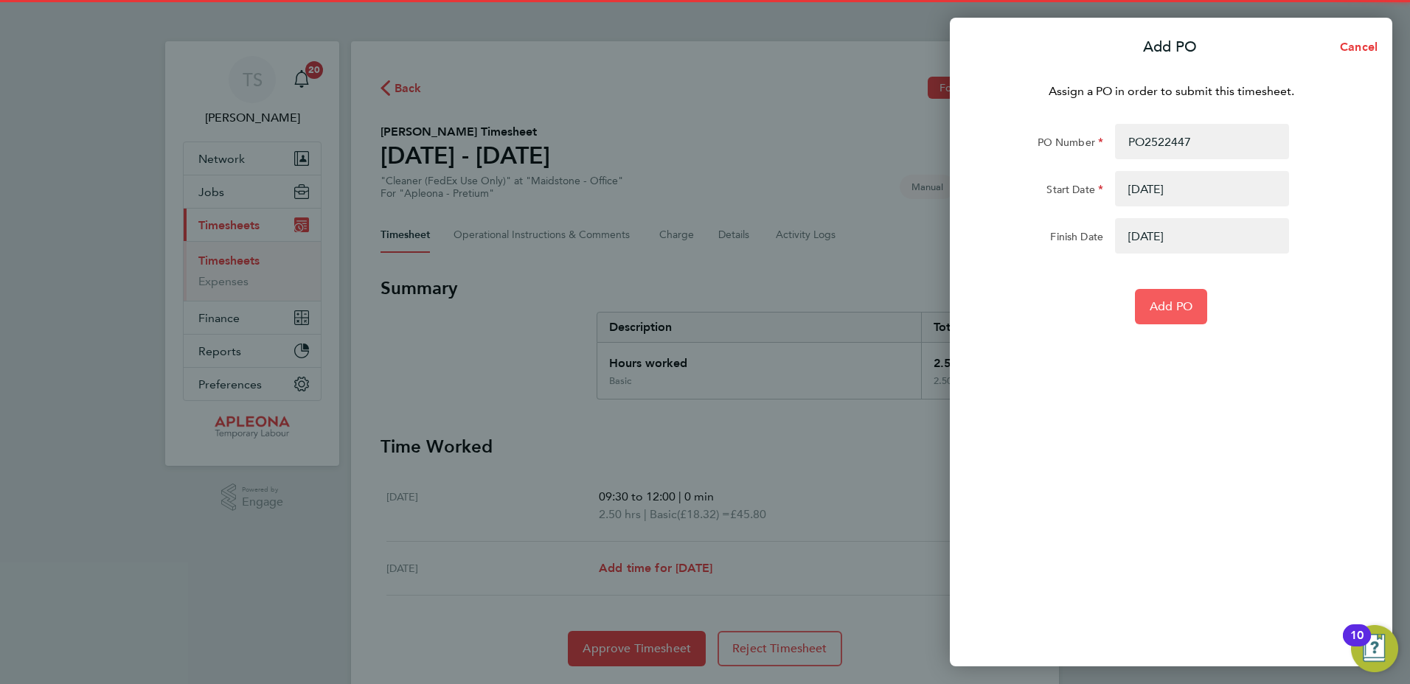
click at [1170, 301] on span "Add PO" at bounding box center [1170, 306] width 43 height 15
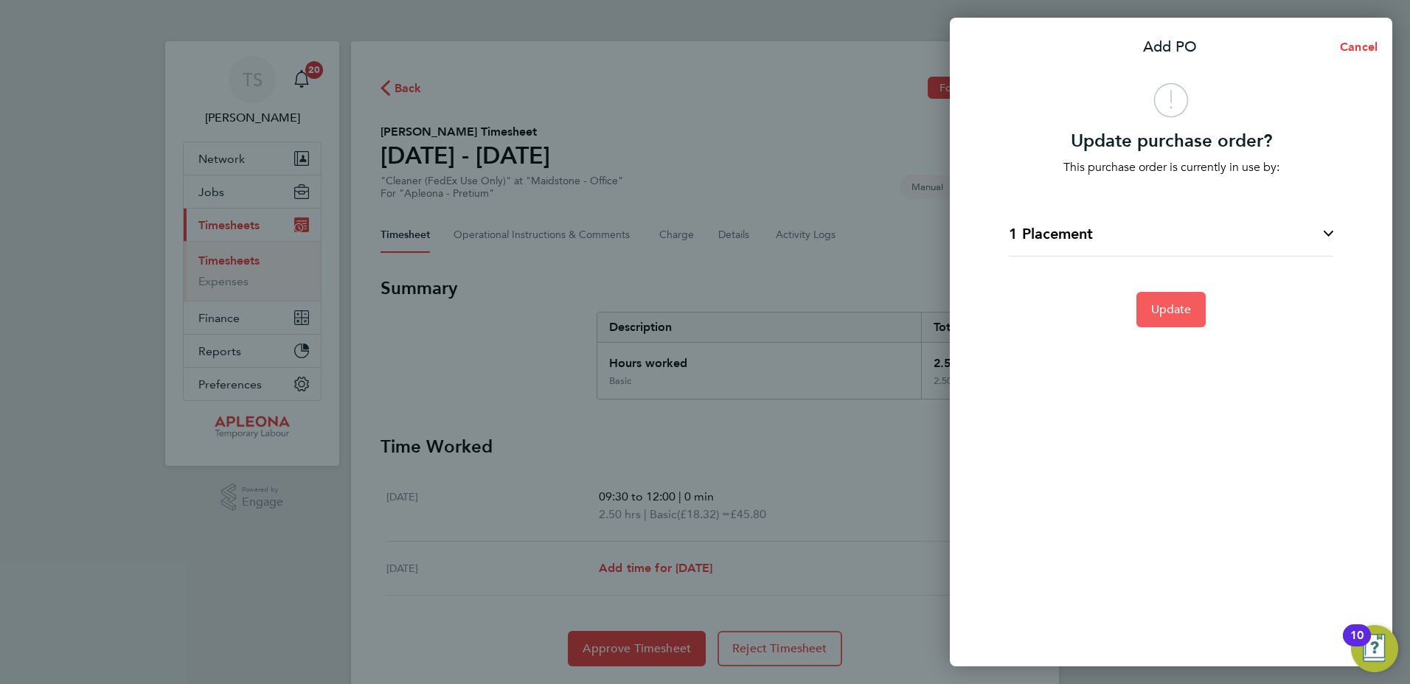
click at [1166, 314] on span "Update" at bounding box center [1171, 309] width 41 height 15
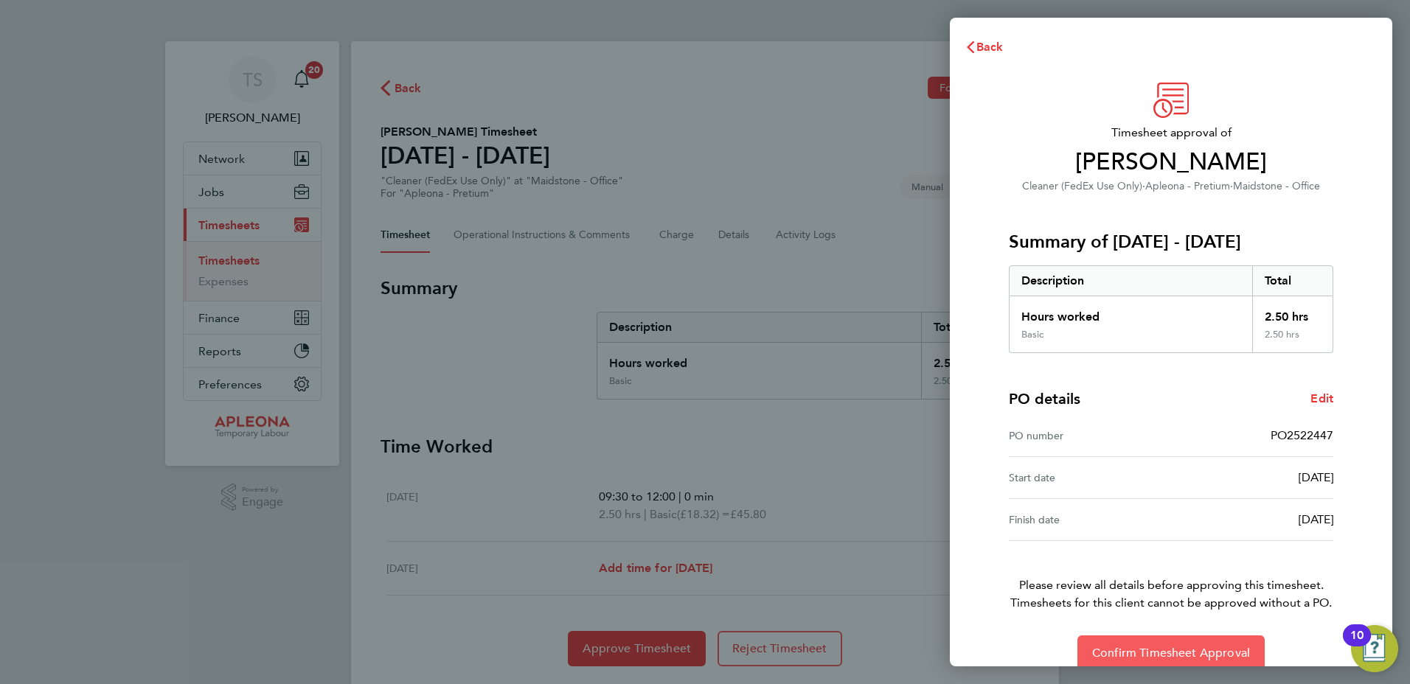
click at [1167, 654] on span "Confirm Timesheet Approval" at bounding box center [1171, 653] width 158 height 15
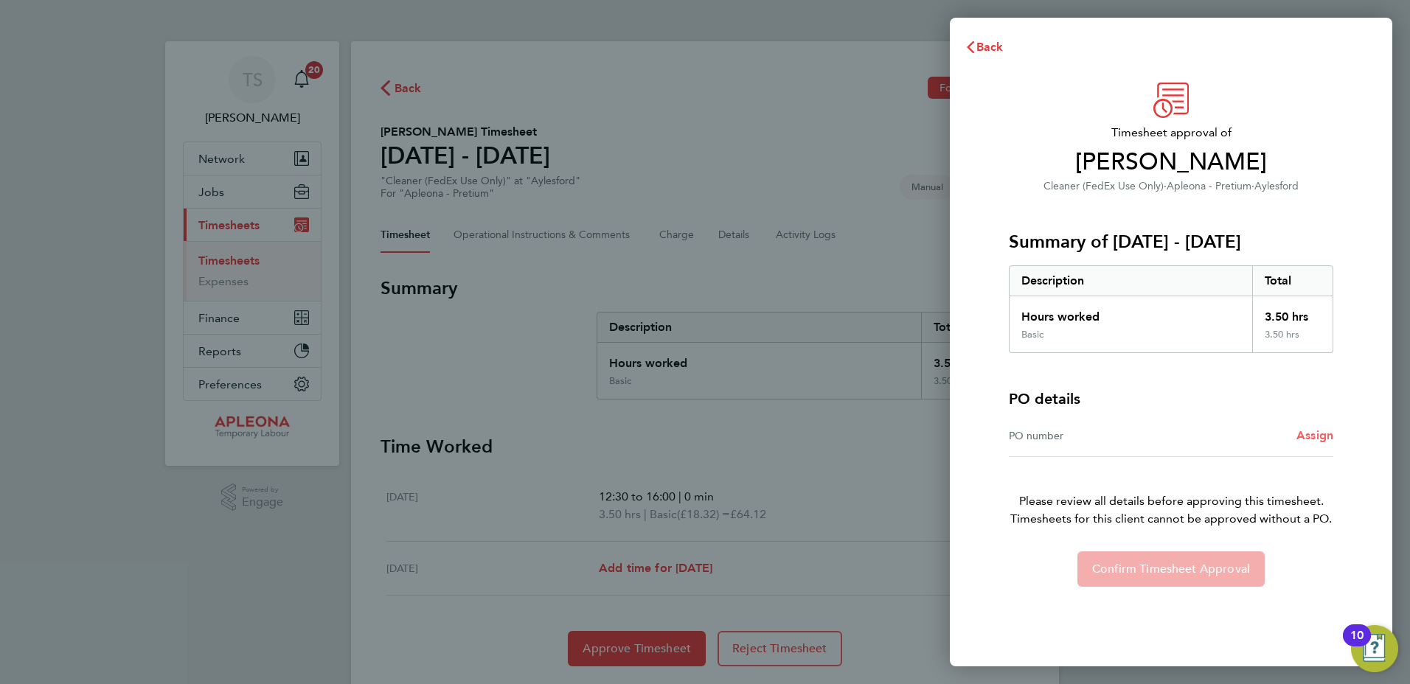
click at [1305, 434] on span "Assign" at bounding box center [1314, 435] width 37 height 14
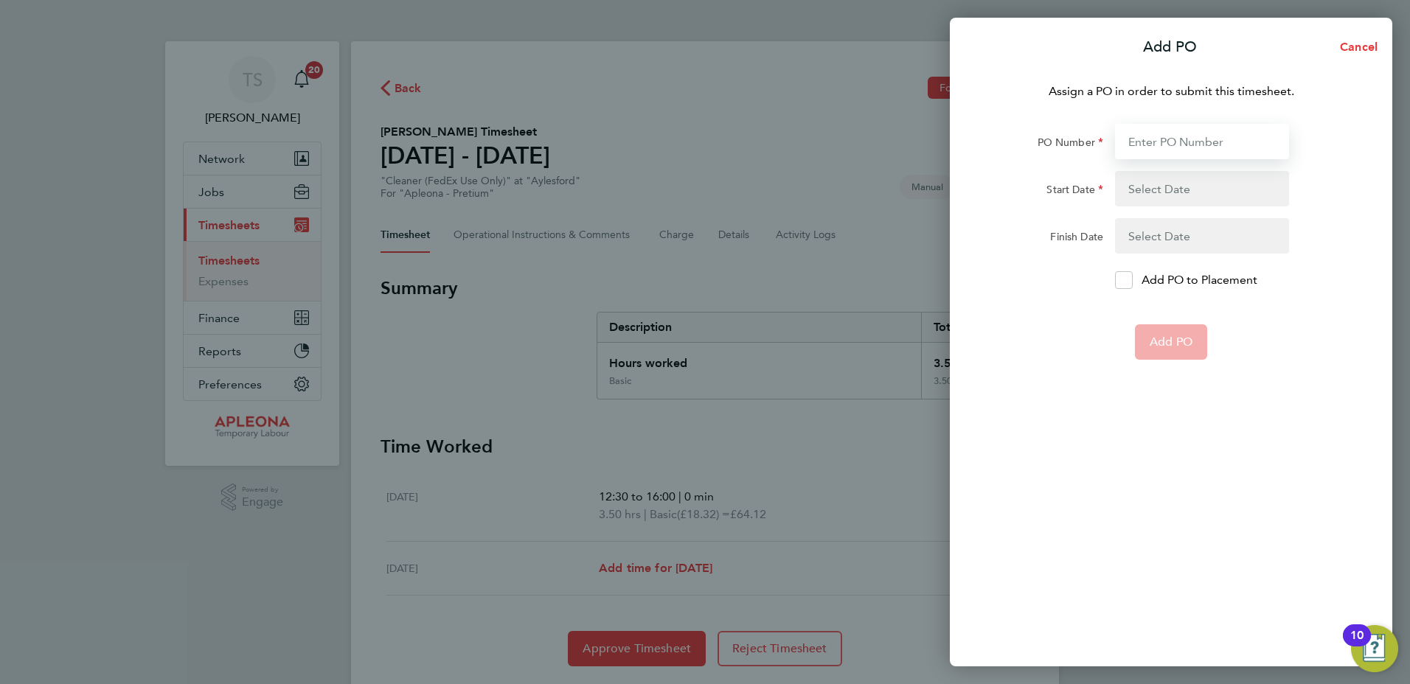
click at [1154, 148] on input "PO Number" at bounding box center [1202, 141] width 174 height 35
type input "PO2522447"
type input "02 Aug 25"
type input "08 Aug 25"
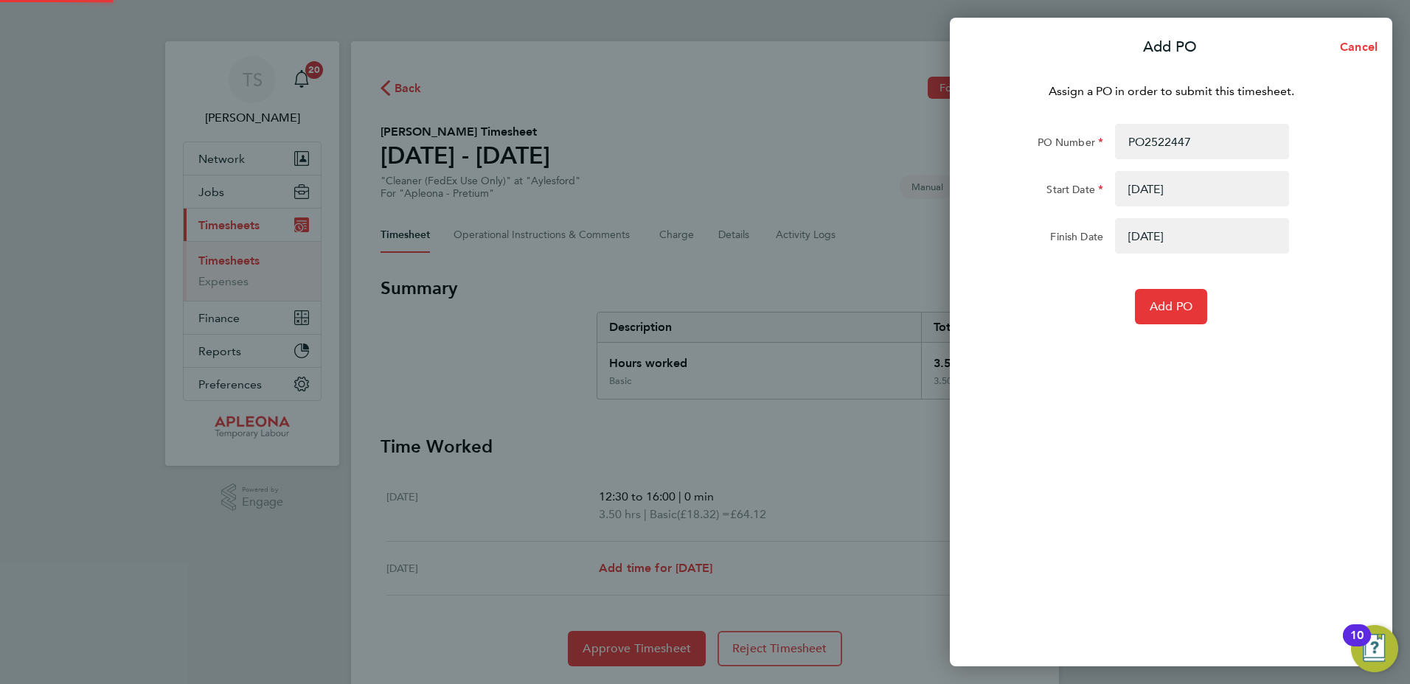
click at [1139, 282] on form "PO Number PO2522447 Start Date 02 Aug 25 Finish Date 08 Aug 25 Add PO" at bounding box center [1171, 224] width 360 height 201
click at [1180, 328] on div "Assign a PO in order to submit this timesheet. PO Number PO2522447 Start Date 0…" at bounding box center [1171, 366] width 442 height 602
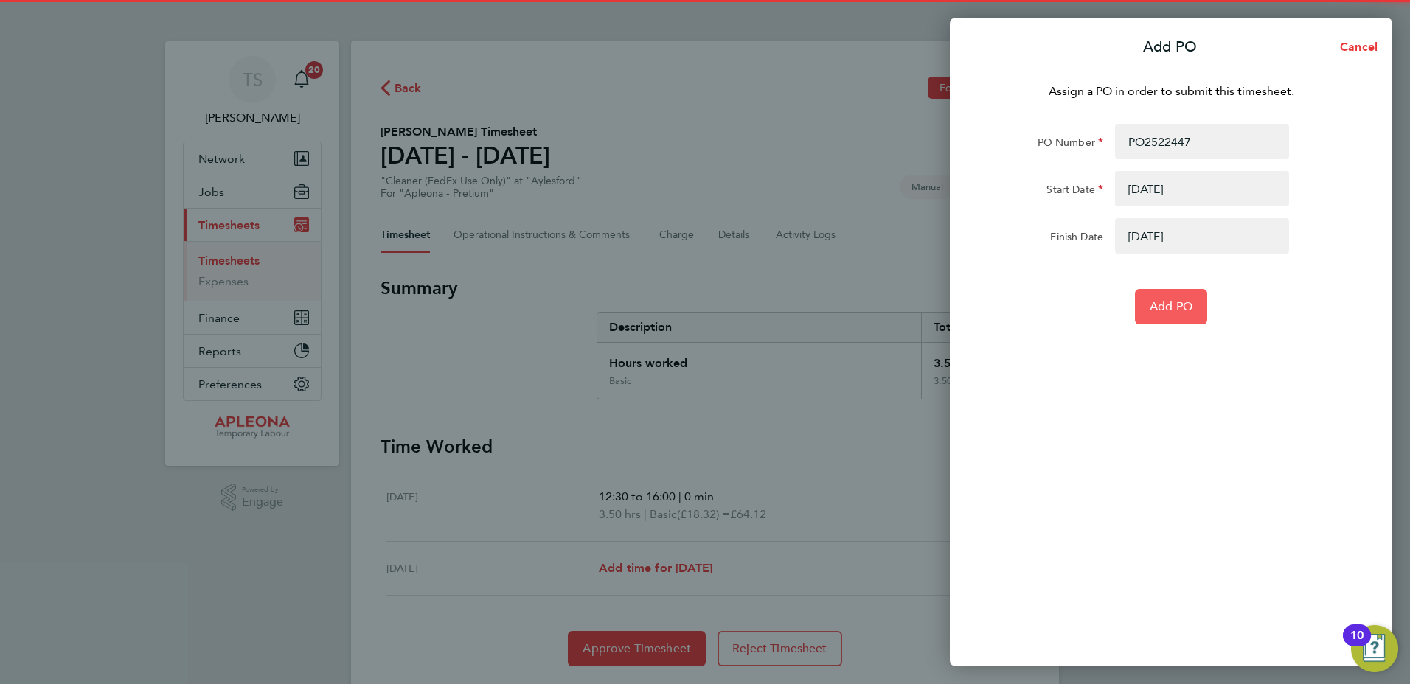
click at [1172, 313] on span "Add PO" at bounding box center [1170, 306] width 43 height 15
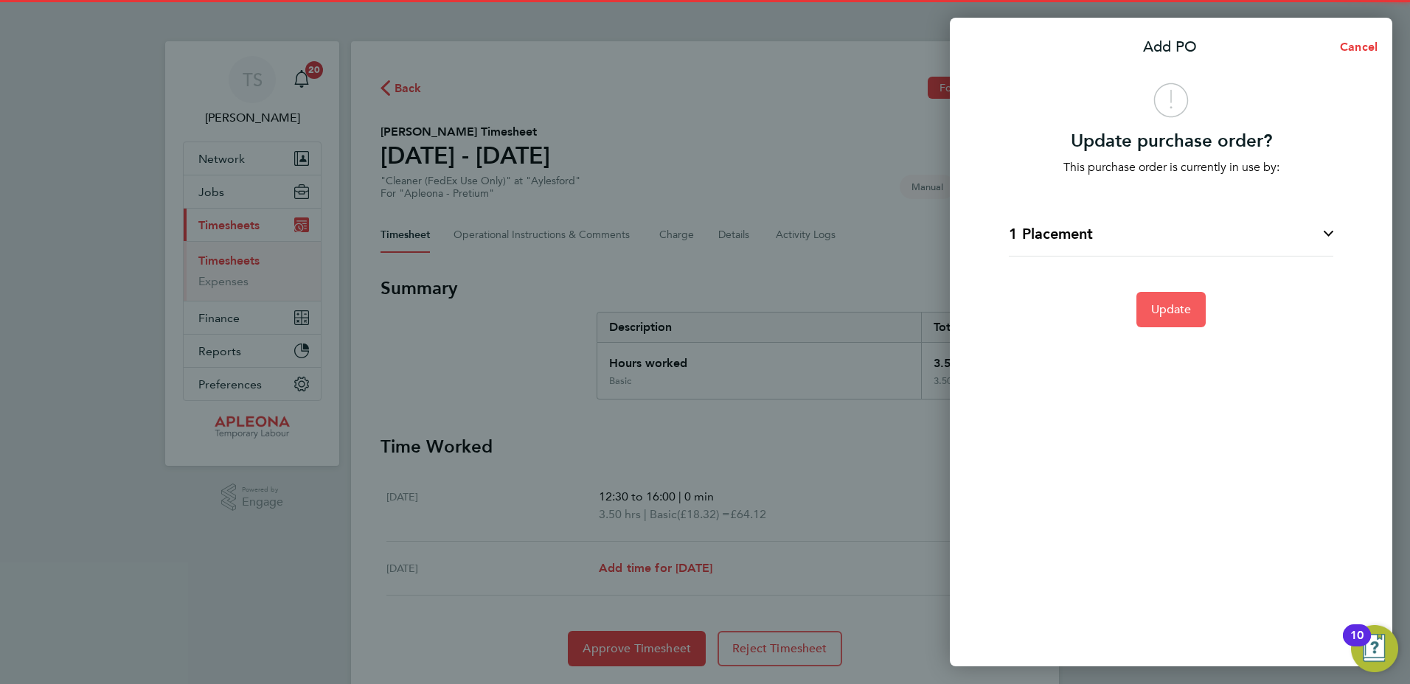
click at [1180, 307] on span "Update" at bounding box center [1171, 309] width 41 height 15
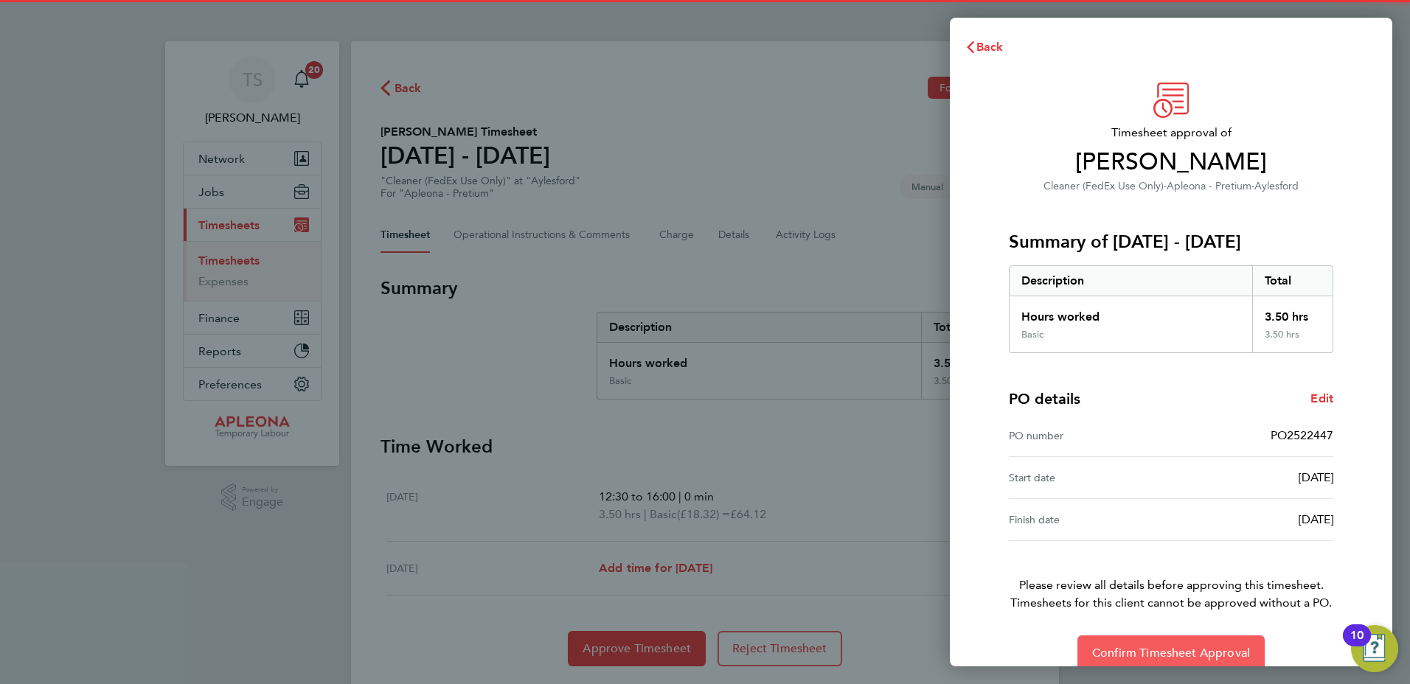
click at [1163, 655] on span "Confirm Timesheet Approval" at bounding box center [1171, 653] width 158 height 15
